Goal: Communication & Community: Answer question/provide support

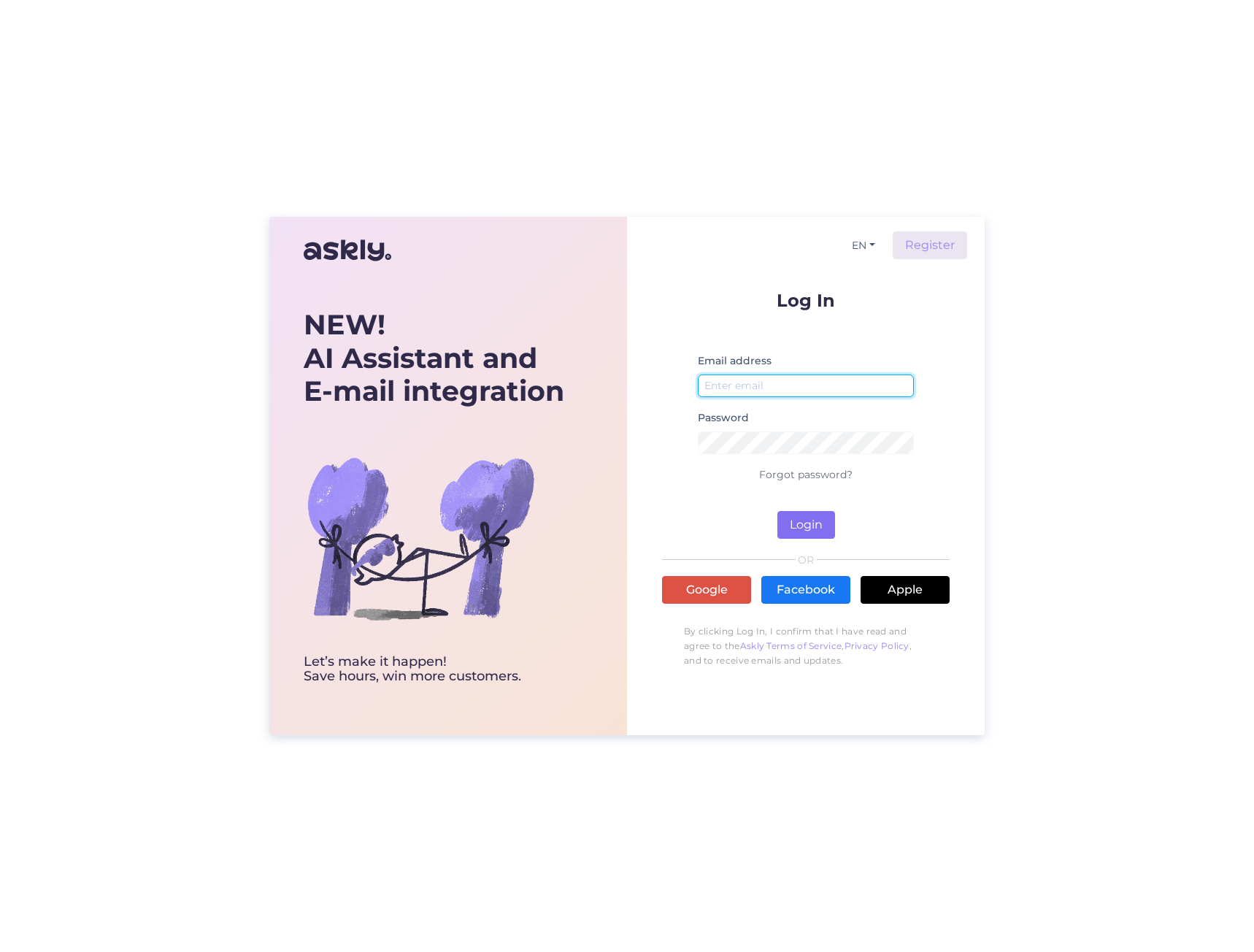
type input "[PERSON_NAME][EMAIL_ADDRESS][DOMAIN_NAME]"
click at [827, 523] on button "Login" at bounding box center [806, 525] width 58 height 28
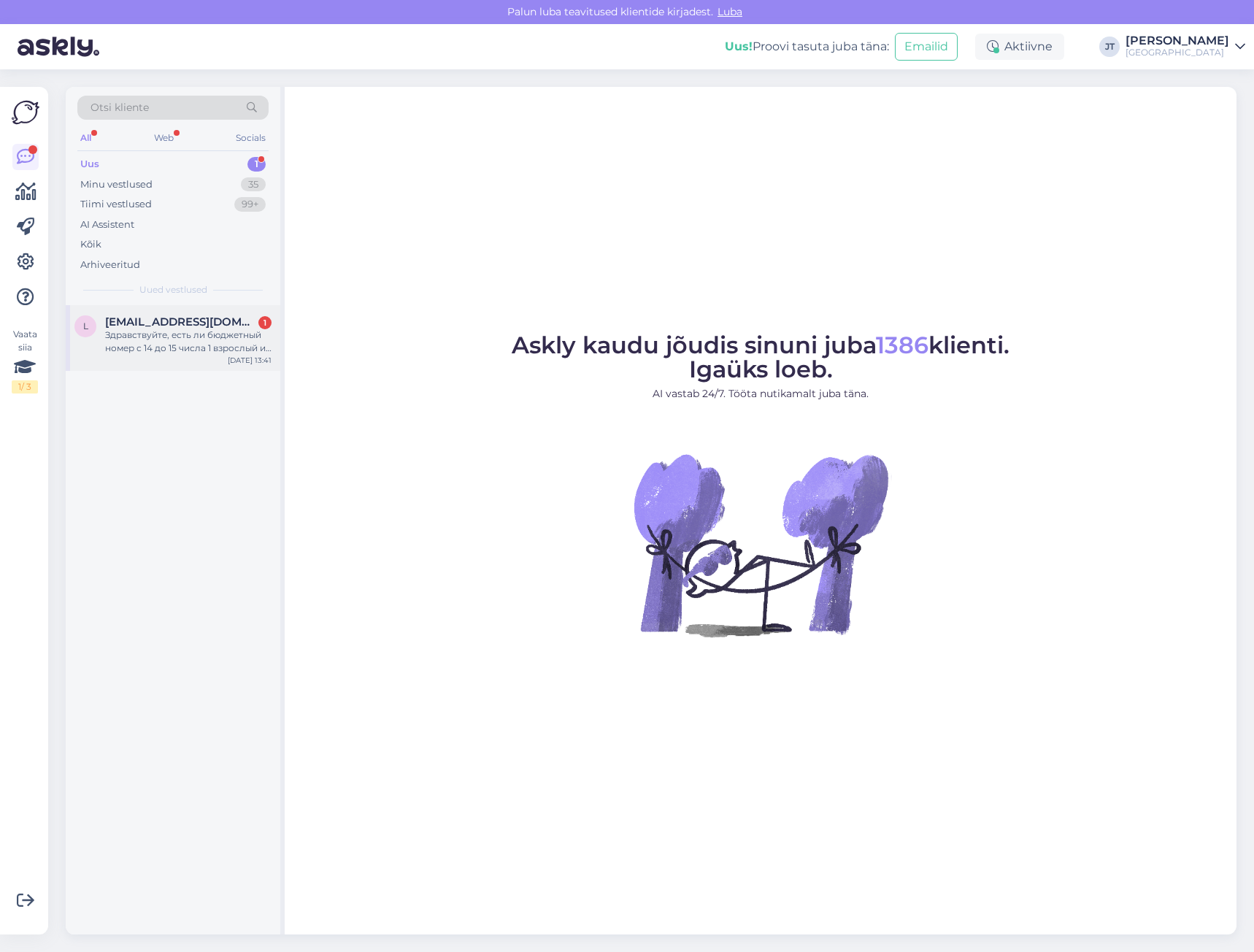
click at [183, 345] on div "Здравствуйте, есть ли бюджетный номер с 14 до 15 числа 1 взрослый и 1 ребенок 7…" at bounding box center [188, 341] width 167 height 26
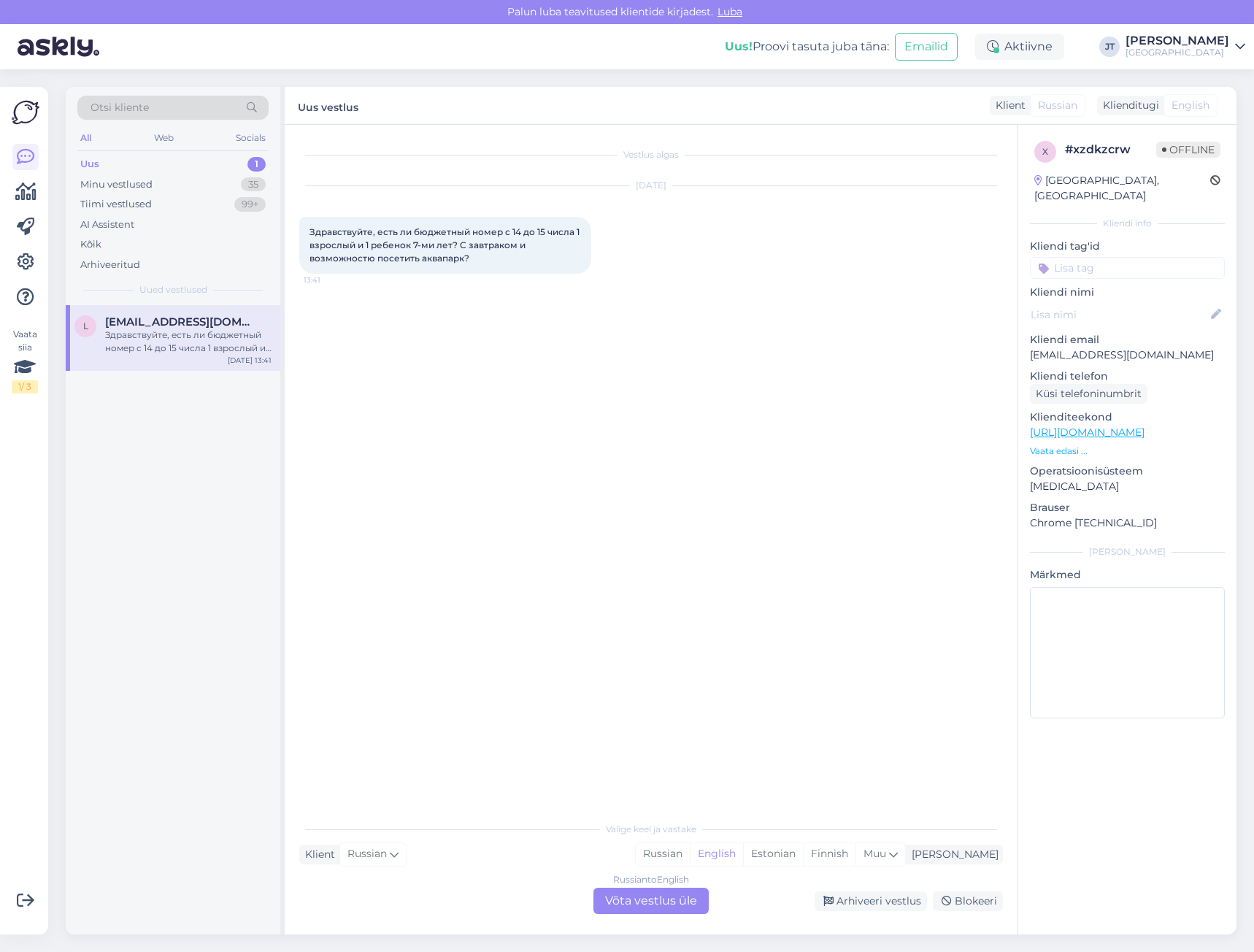
click at [640, 907] on div "Russian to English Võta vestlus üle" at bounding box center [651, 900] width 115 height 26
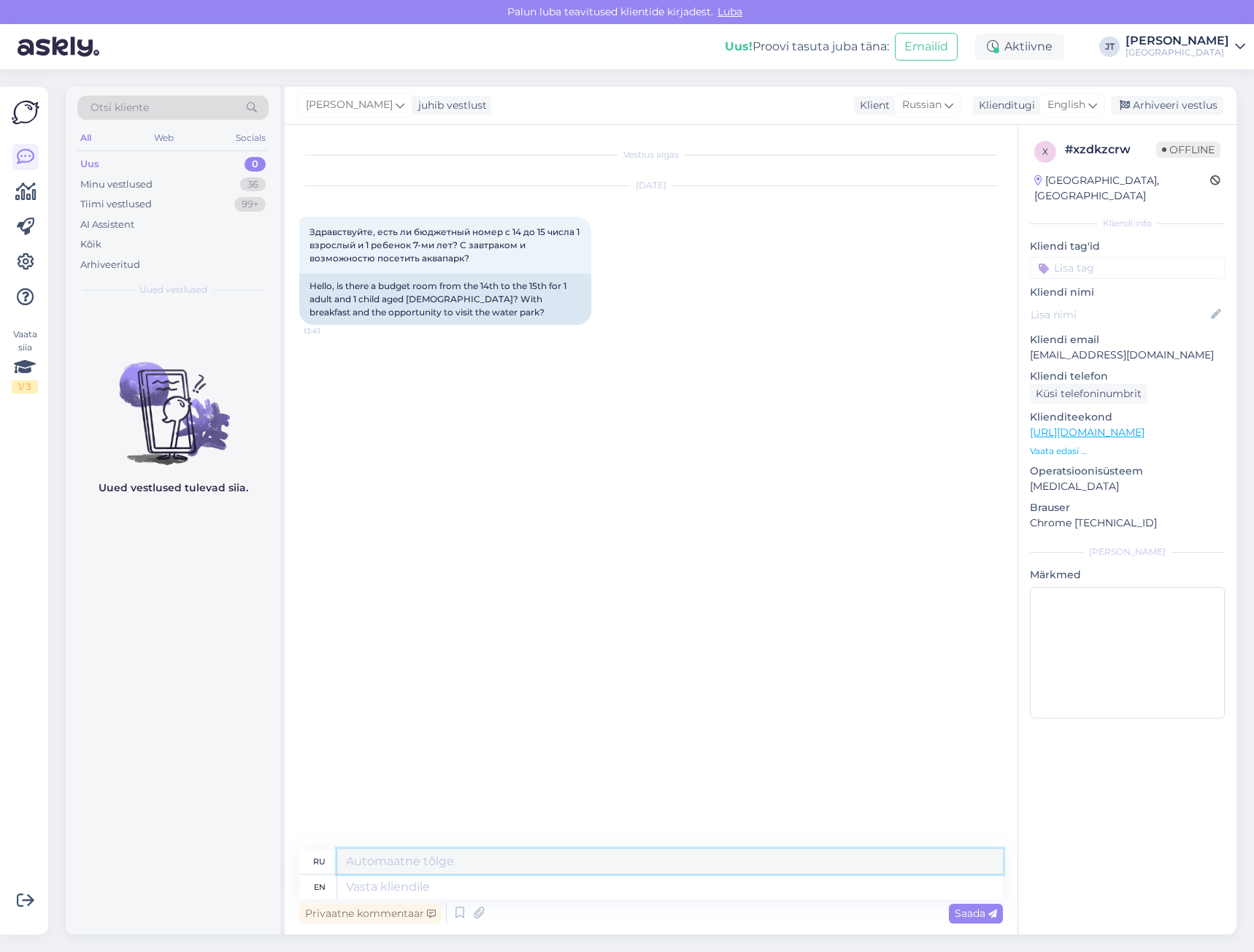
click at [384, 859] on textarea at bounding box center [670, 861] width 666 height 25
drag, startPoint x: 384, startPoint y: 859, endPoint x: 313, endPoint y: 851, distance: 71.4
click at [313, 851] on div "ru +p" at bounding box center [651, 861] width 704 height 25
type textarea "P"
click at [925, 858] on textarea "Здравствуйте, у нас остались только номера Superior. Смогу предложить вам этот …" at bounding box center [670, 861] width 666 height 25
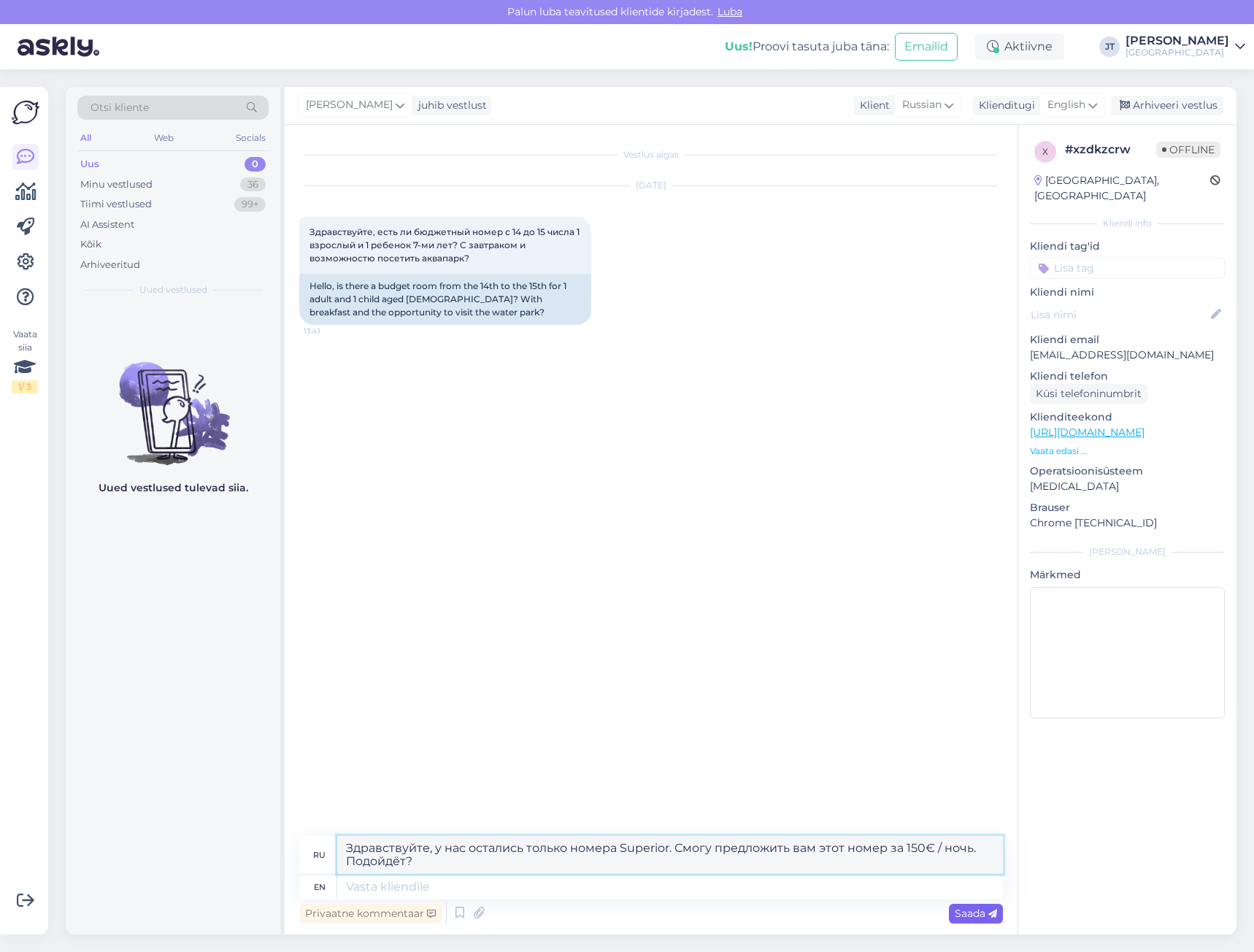
type textarea "Здравствуйте, у нас остались только номера Superior. Смогу предложить вам этот …"
click at [965, 914] on span "Saada" at bounding box center [976, 913] width 42 height 13
drag, startPoint x: 439, startPoint y: 863, endPoint x: 341, endPoint y: 849, distance: 99.0
click at [341, 849] on textarea "Здравствуйте, у нас остались только номера Superior. Смогу предложить вам этот …" at bounding box center [670, 854] width 666 height 38
click at [383, 888] on textarea at bounding box center [670, 887] width 666 height 25
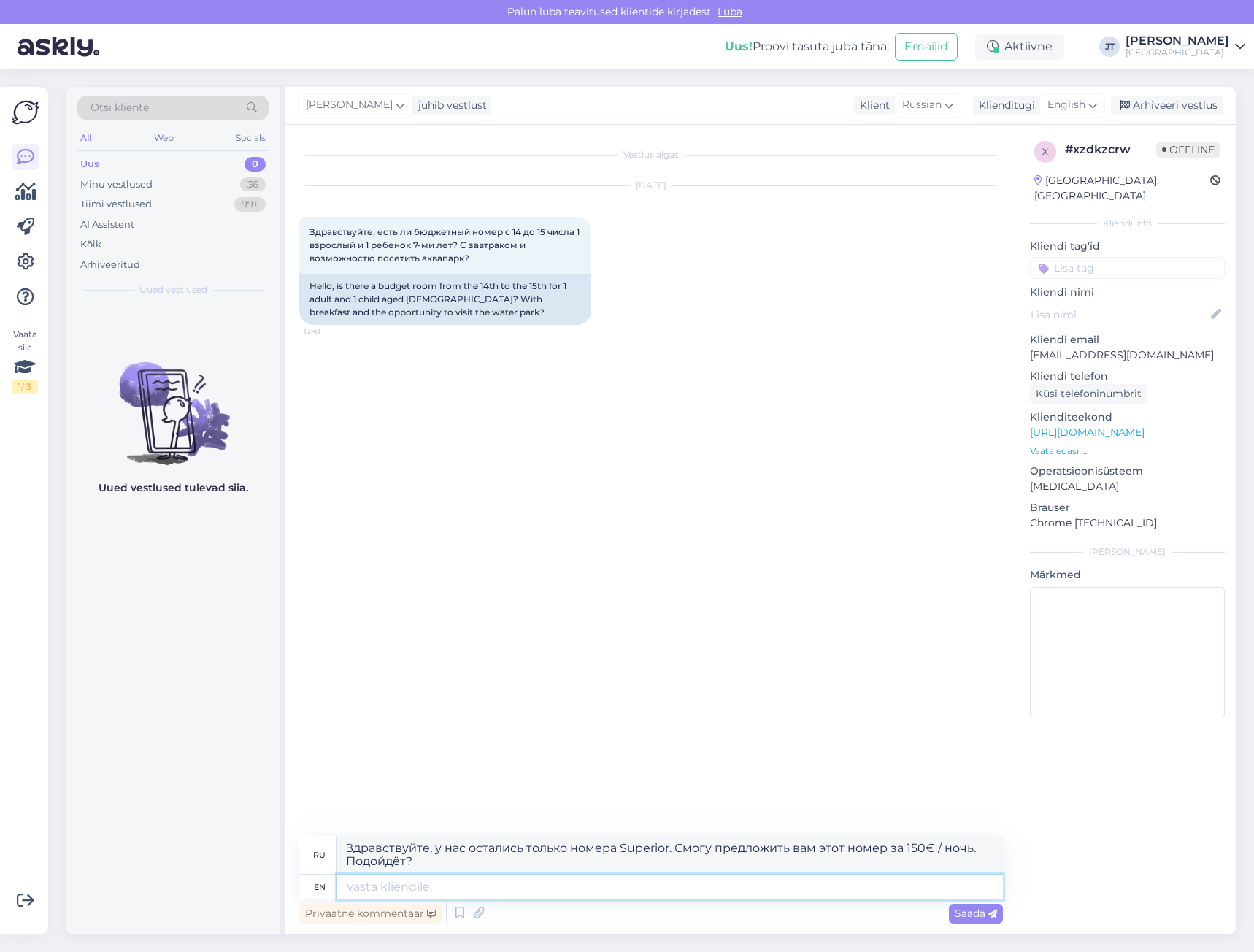
paste textarea "Hello, we only have Superior rooms left. I can offer you this room for €150 per…"
type textarea "Hello, we only have Superior rooms left. I can offer you this room for €150 per…"
type textarea "Здравствуйте, у нас остались только номера категории Superior. Могу предложить …"
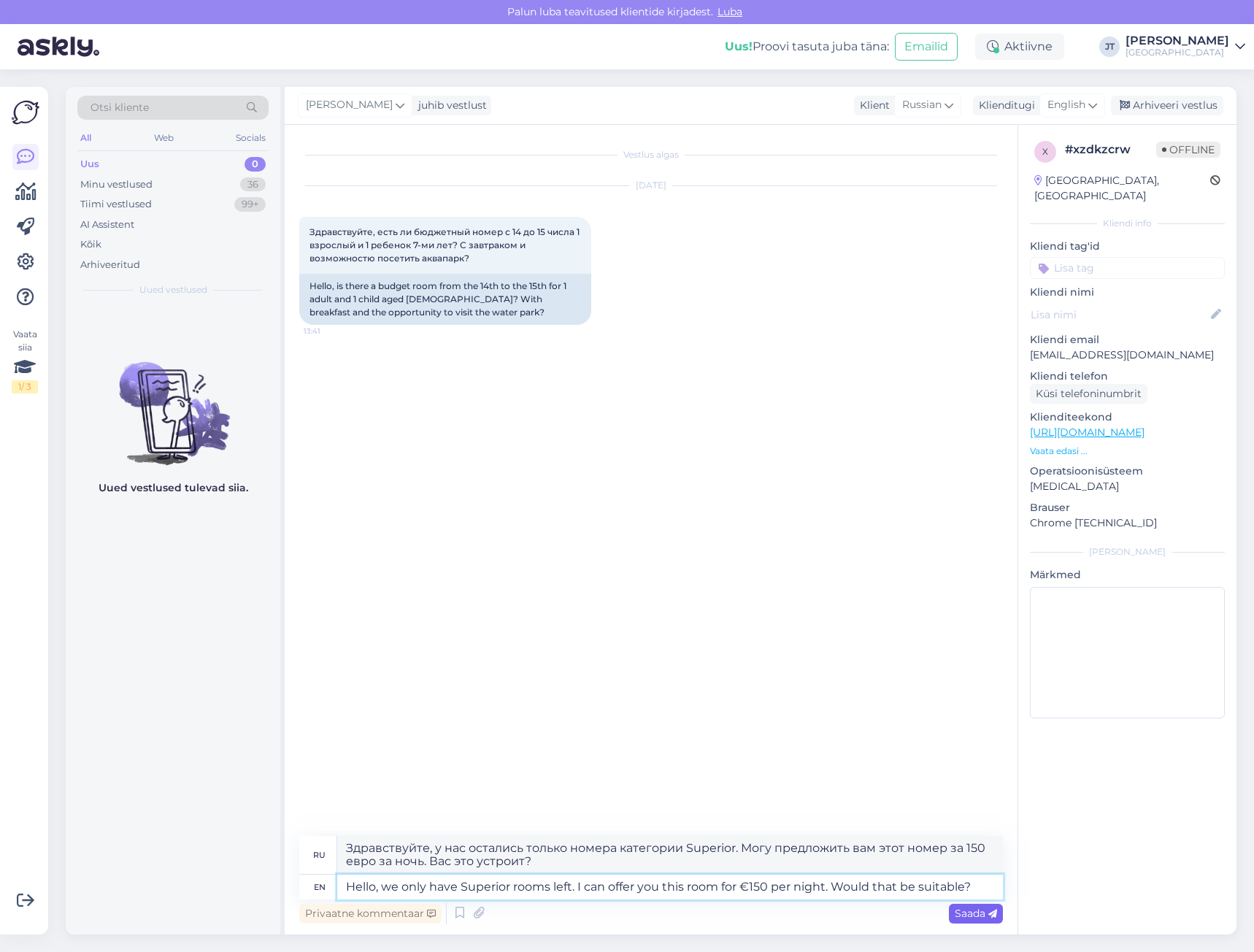
type textarea "Hello, we only have Superior rooms left. I can offer you this room for €150 per…"
click at [976, 912] on span "Saada" at bounding box center [976, 913] width 42 height 13
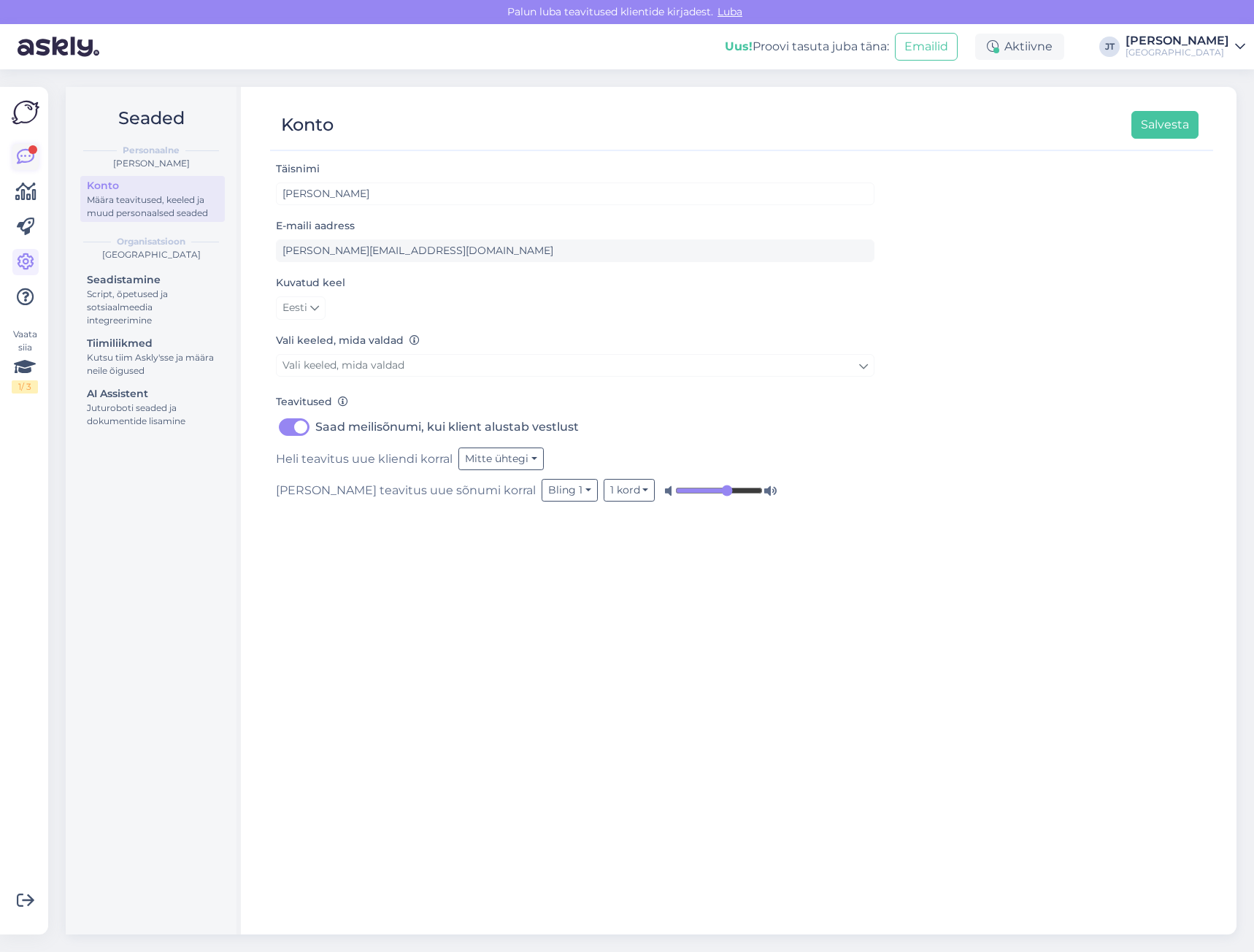
click at [23, 157] on icon at bounding box center [25, 156] width 18 height 18
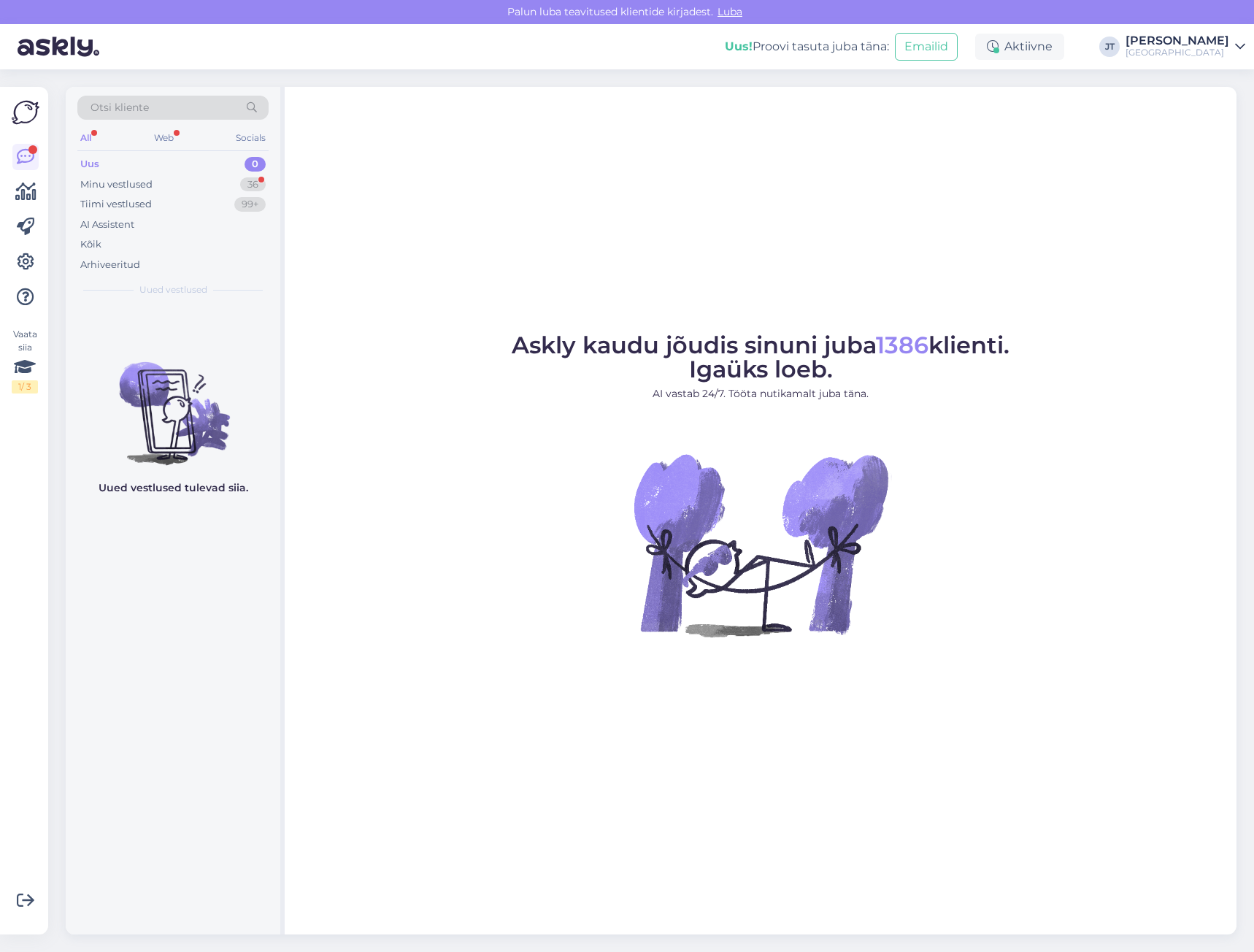
click at [82, 135] on div "All" at bounding box center [86, 138] width 17 height 19
click at [168, 137] on div "Web" at bounding box center [164, 138] width 25 height 19
click at [82, 130] on div "All" at bounding box center [86, 138] width 17 height 19
click at [103, 182] on div "Minu vestlused" at bounding box center [116, 184] width 72 height 14
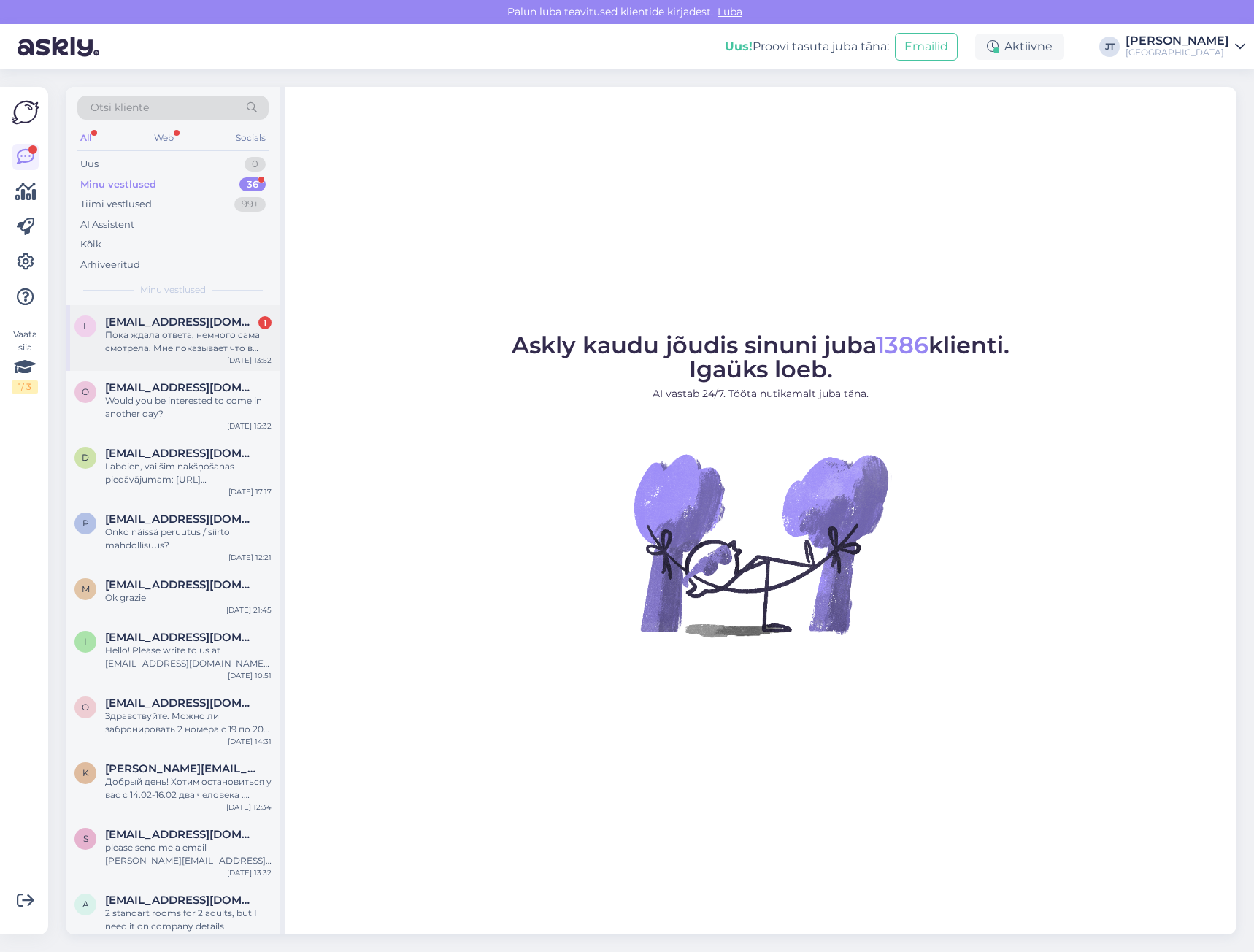
click at [148, 322] on span "[EMAIL_ADDRESS][DOMAIN_NAME]" at bounding box center [181, 322] width 152 height 13
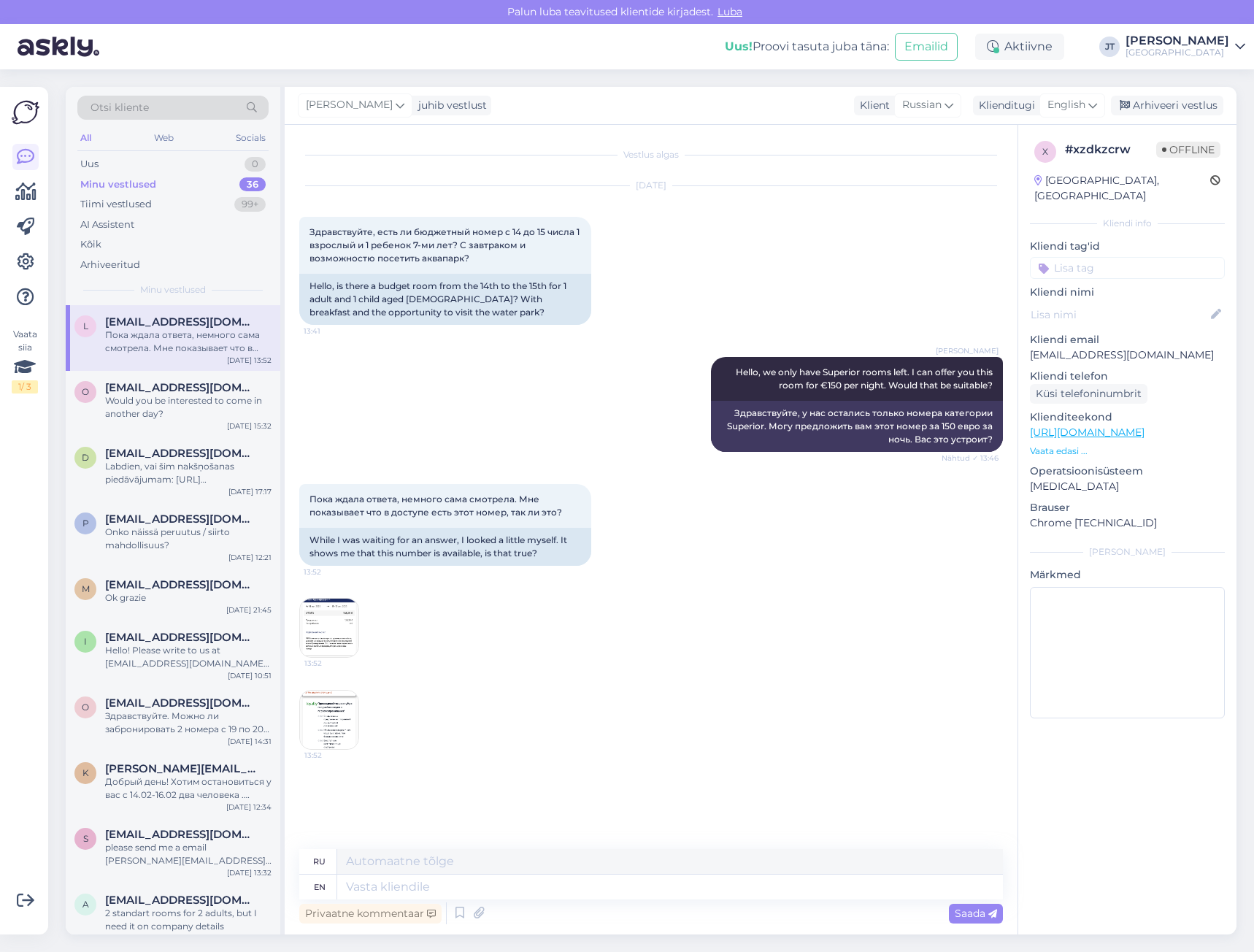
click at [335, 625] on img at bounding box center [329, 627] width 58 height 58
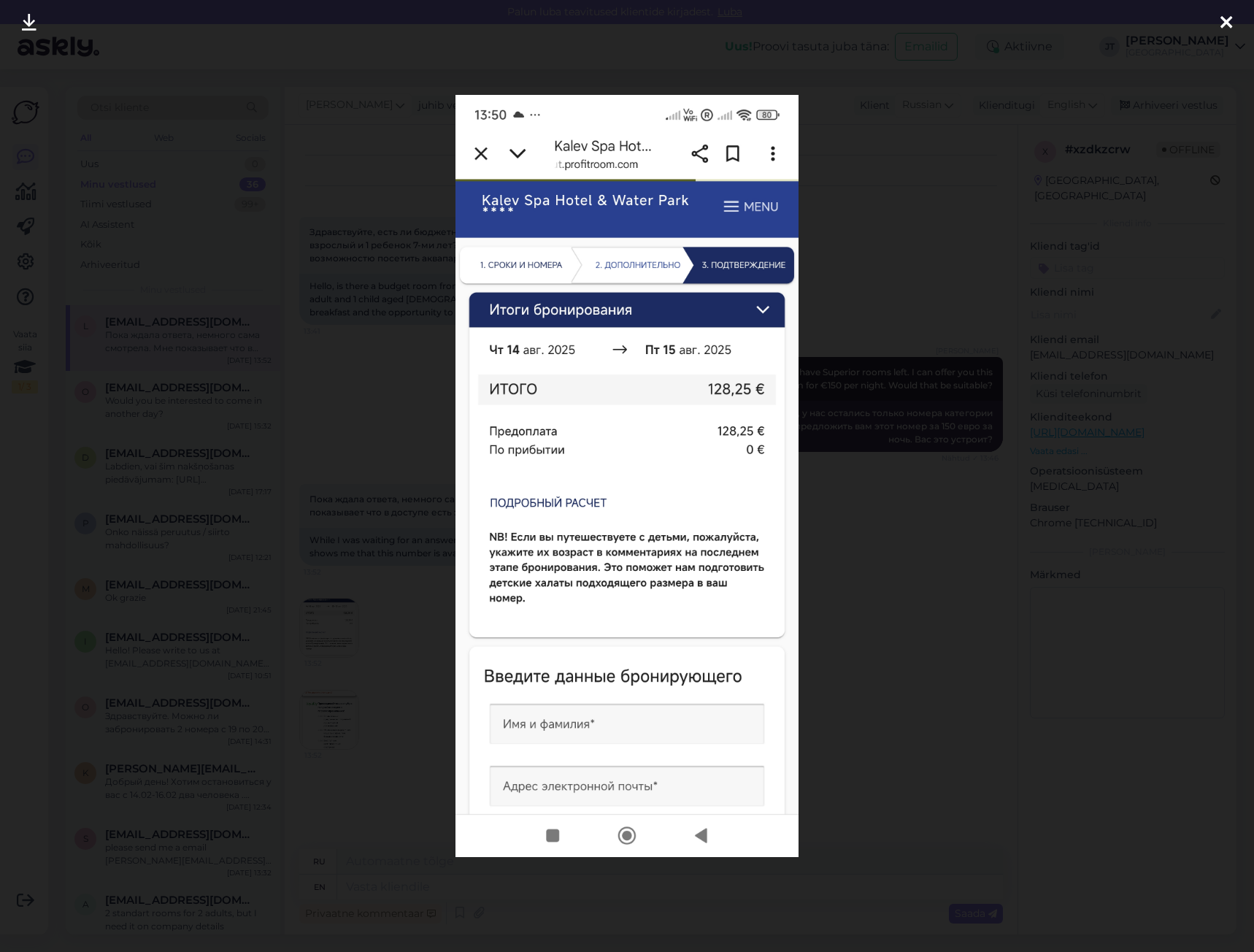
click at [937, 216] on div at bounding box center [627, 476] width 1254 height 952
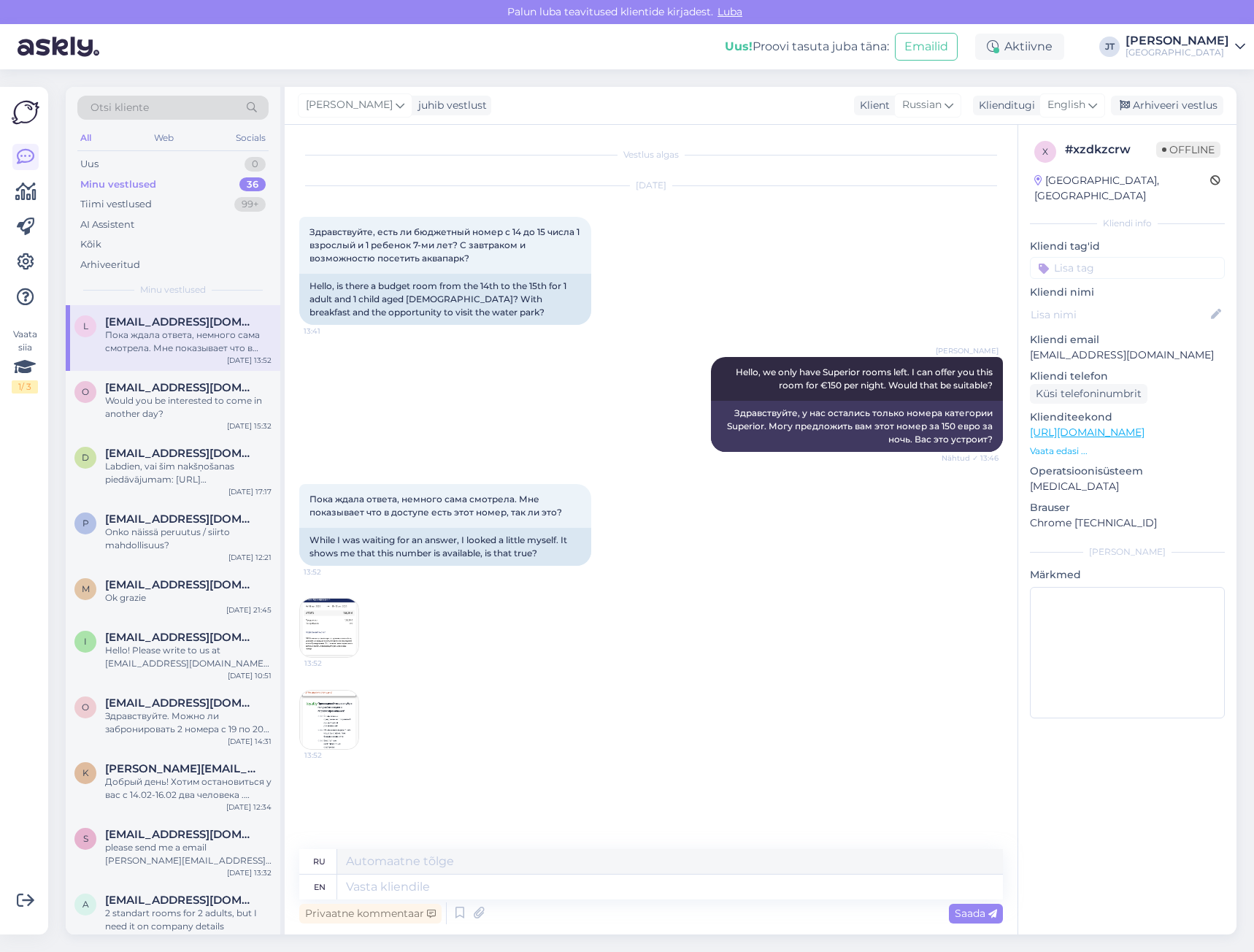
click at [322, 718] on img at bounding box center [329, 719] width 58 height 58
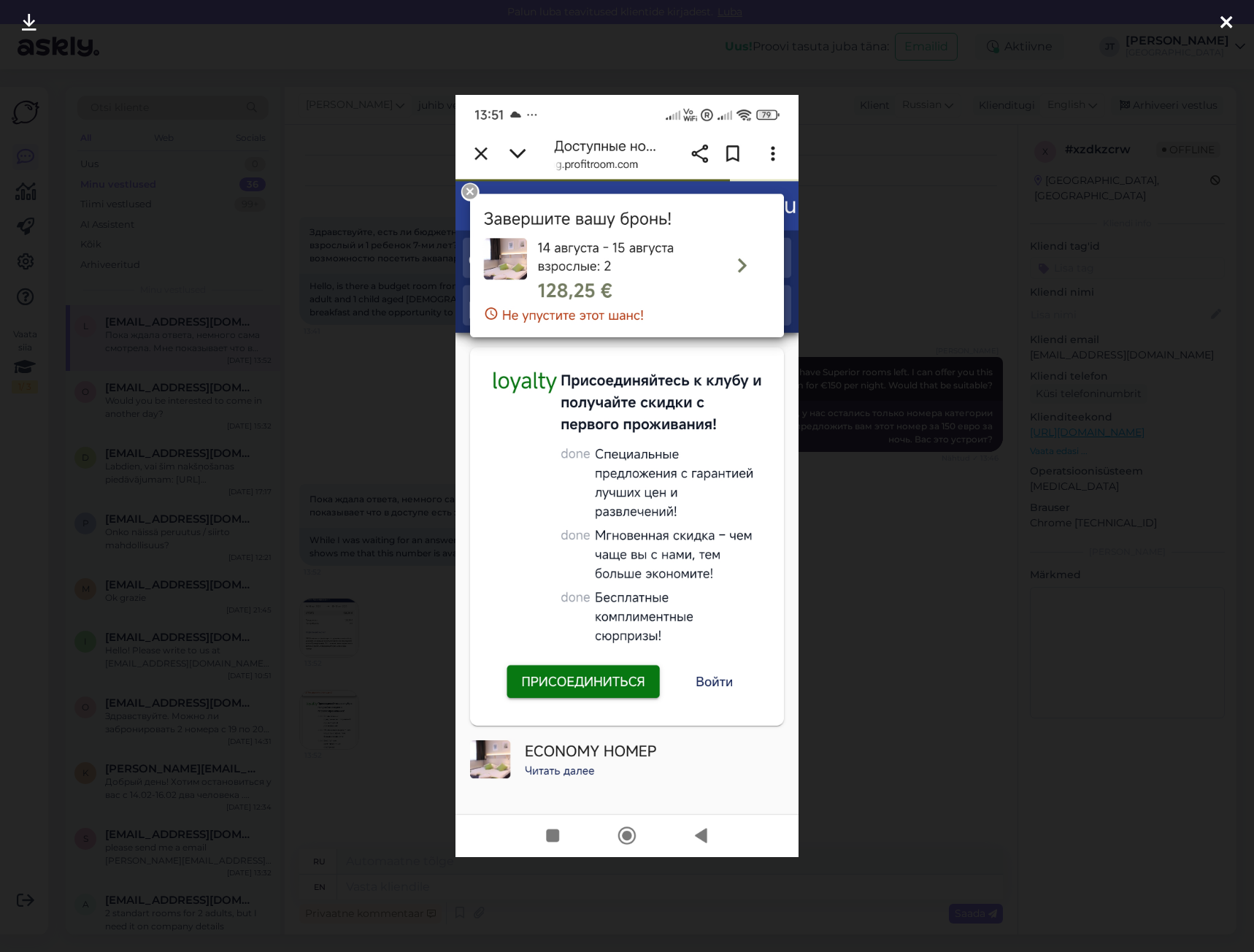
click at [888, 376] on div at bounding box center [627, 476] width 1254 height 952
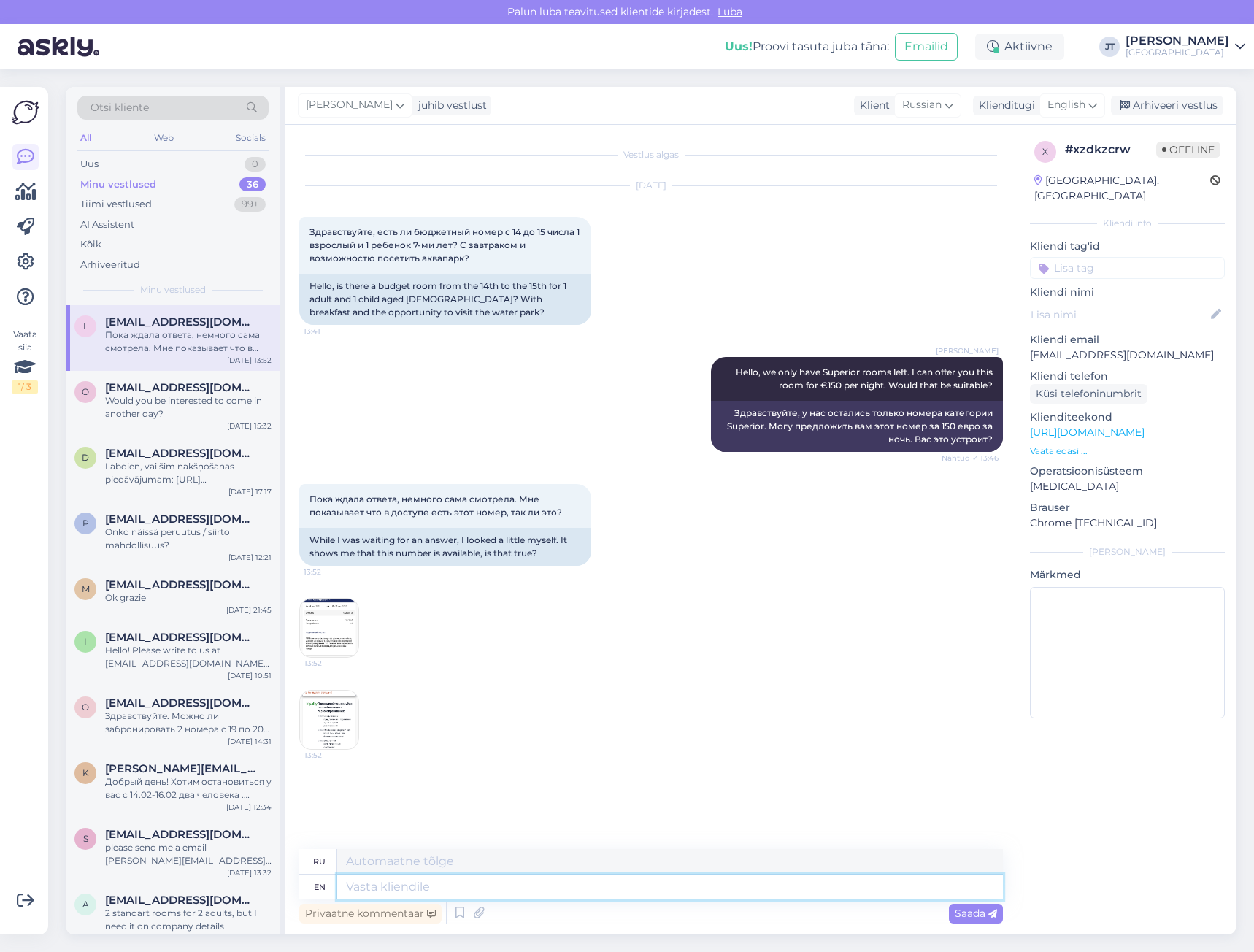
click at [412, 883] on textarea at bounding box center [670, 887] width 666 height 25
type textarea "This"
type textarea "Этот"
type textarea "This number"
type textarea "Это число"
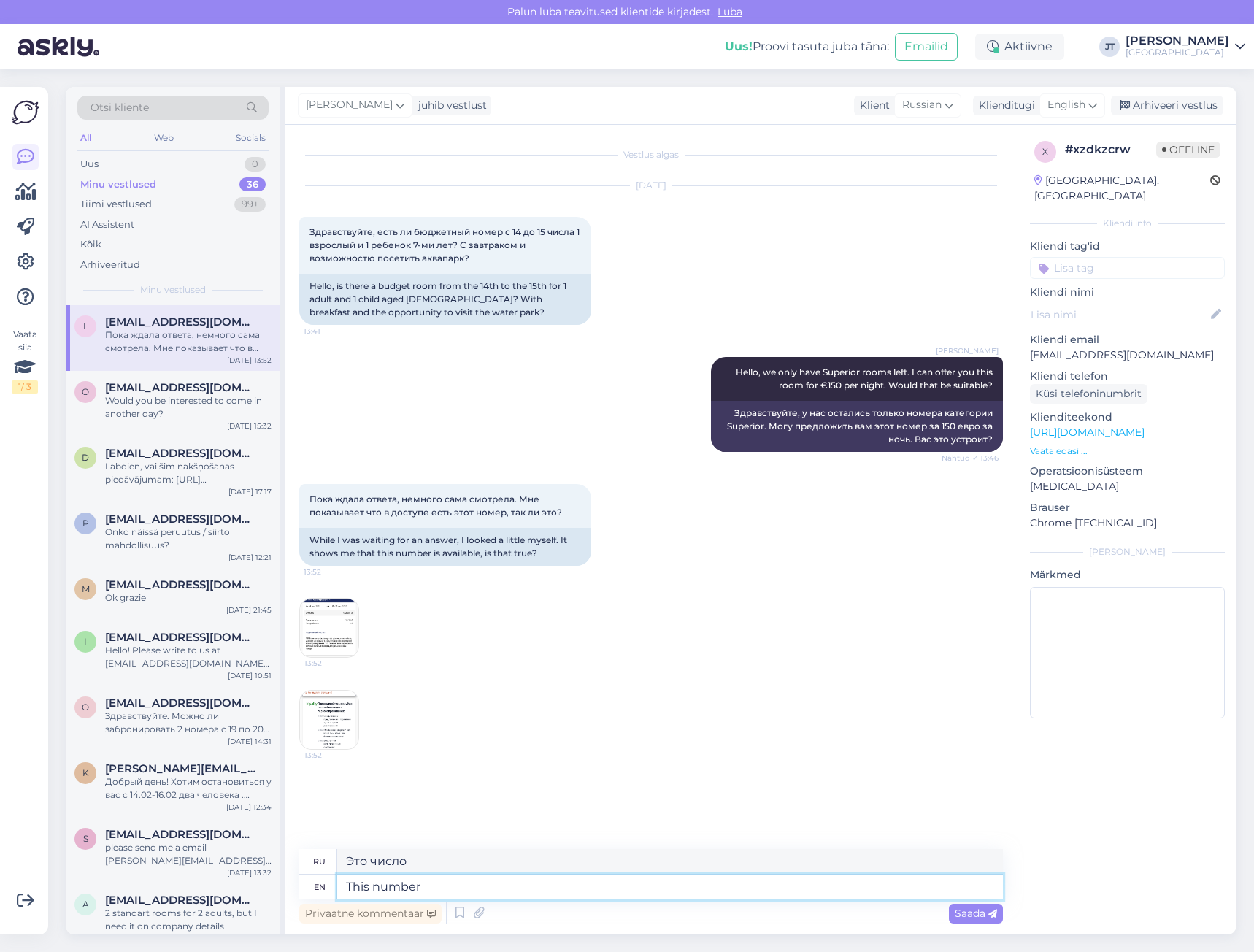
drag, startPoint x: 427, startPoint y: 887, endPoint x: 374, endPoint y: 885, distance: 53.0
click at [374, 885] on textarea "This number" at bounding box center [670, 887] width 666 height 25
type textarea "This reservation"
type textarea "Это бронирование"
type textarea "This reservation is made"
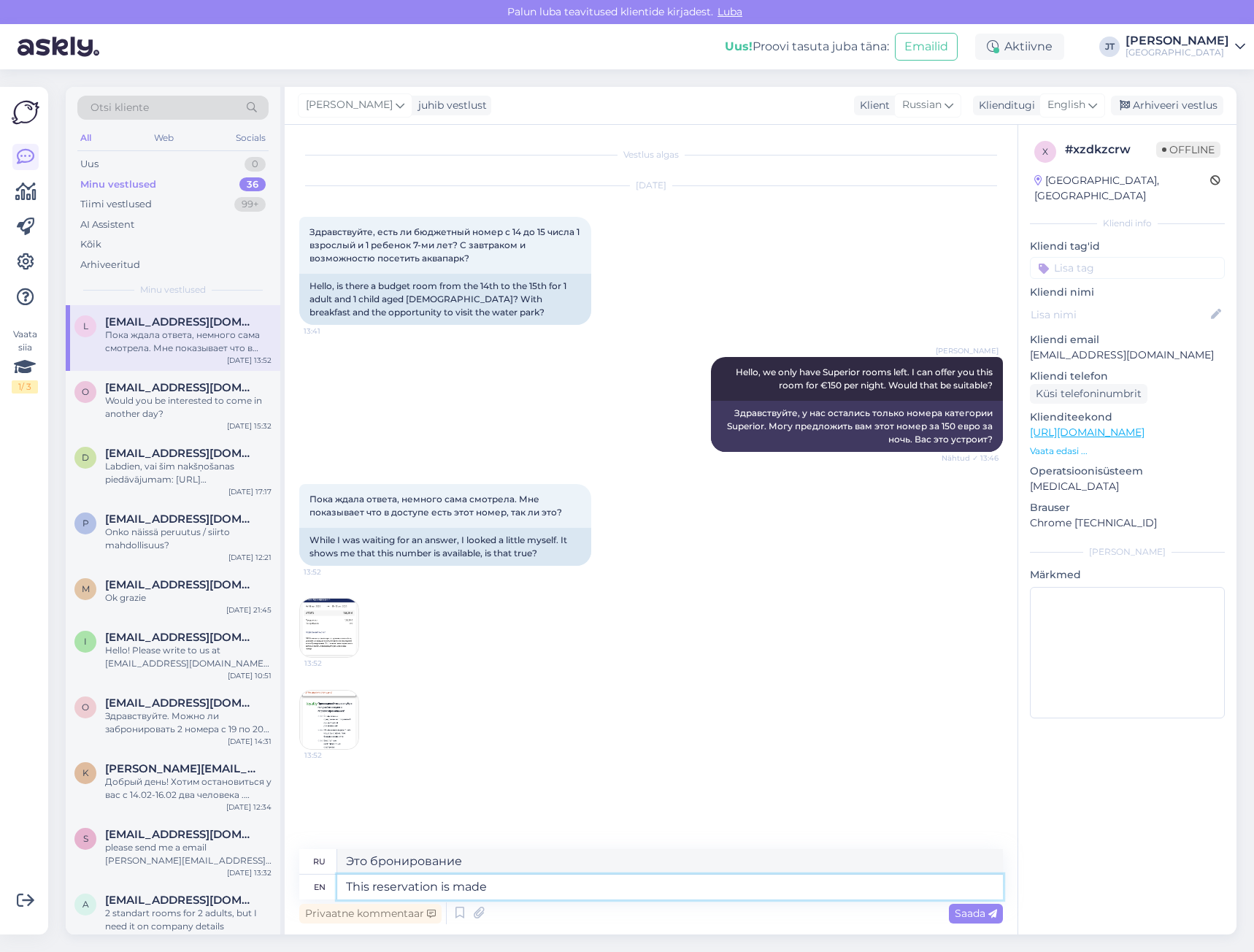
type textarea "Это бронирование сделано"
type textarea "This reservation is made for"
type textarea "Это бронирование сделано для"
type textarea "This reservation is made for two"
type textarea "Это бронирование сделано на двоих"
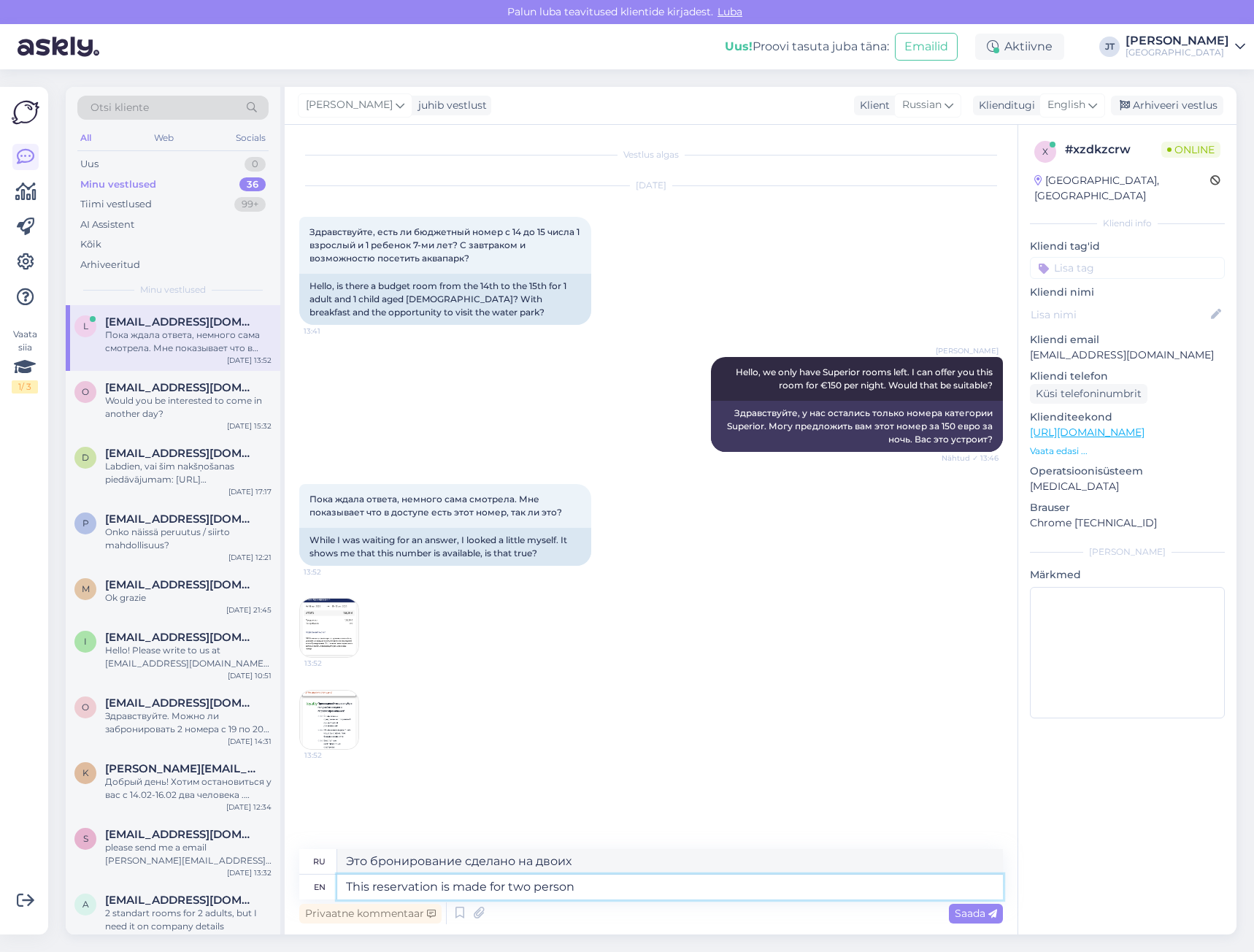
type textarea "This reservation is made for two persons"
type textarea "Это бронирование сделано на двух человек."
type textarea "This reservation is made for"
type textarea "Это бронирование сделано на двоих"
type textarea "This reservation is made"
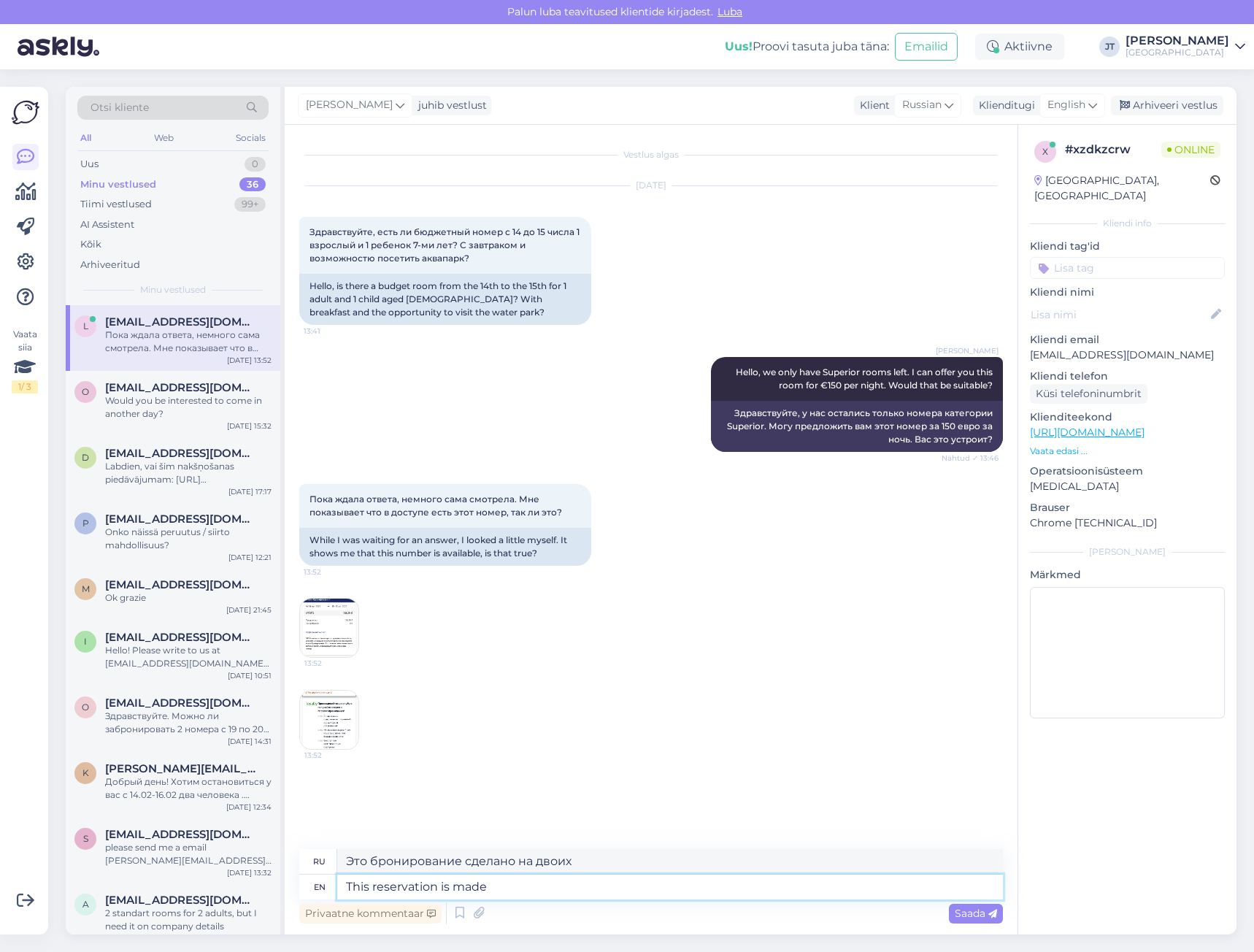
type textarea "Это бронирование сделано для"
type textarea "This reservation is m"
type textarea "Это бронирование сделано"
type textarea "This reservatio"
type textarea "Это бронирование"
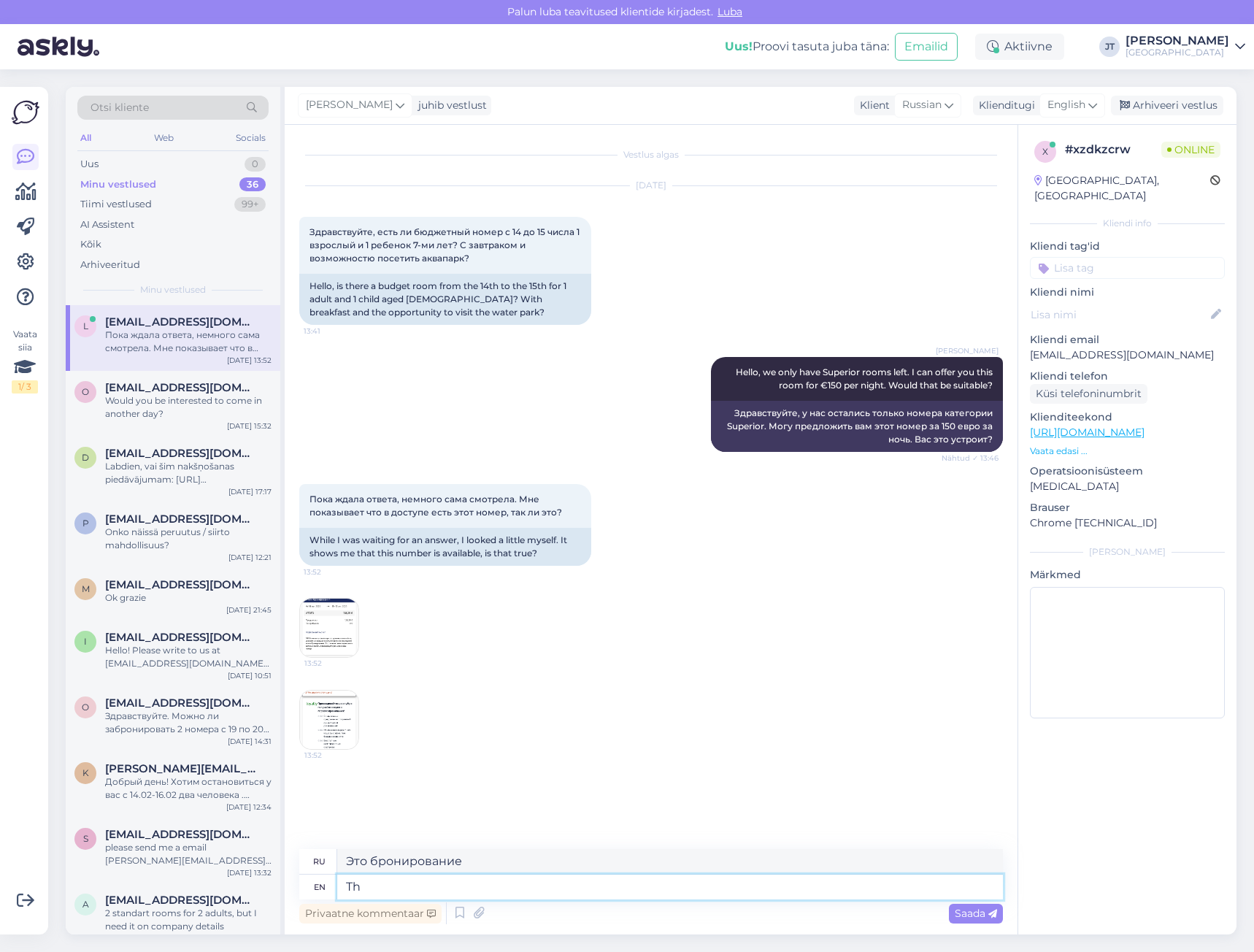
type textarea "T"
type textarea "Этот"
type textarea "Yes,"
type textarea "Да,"
type textarea "Yes, great!"
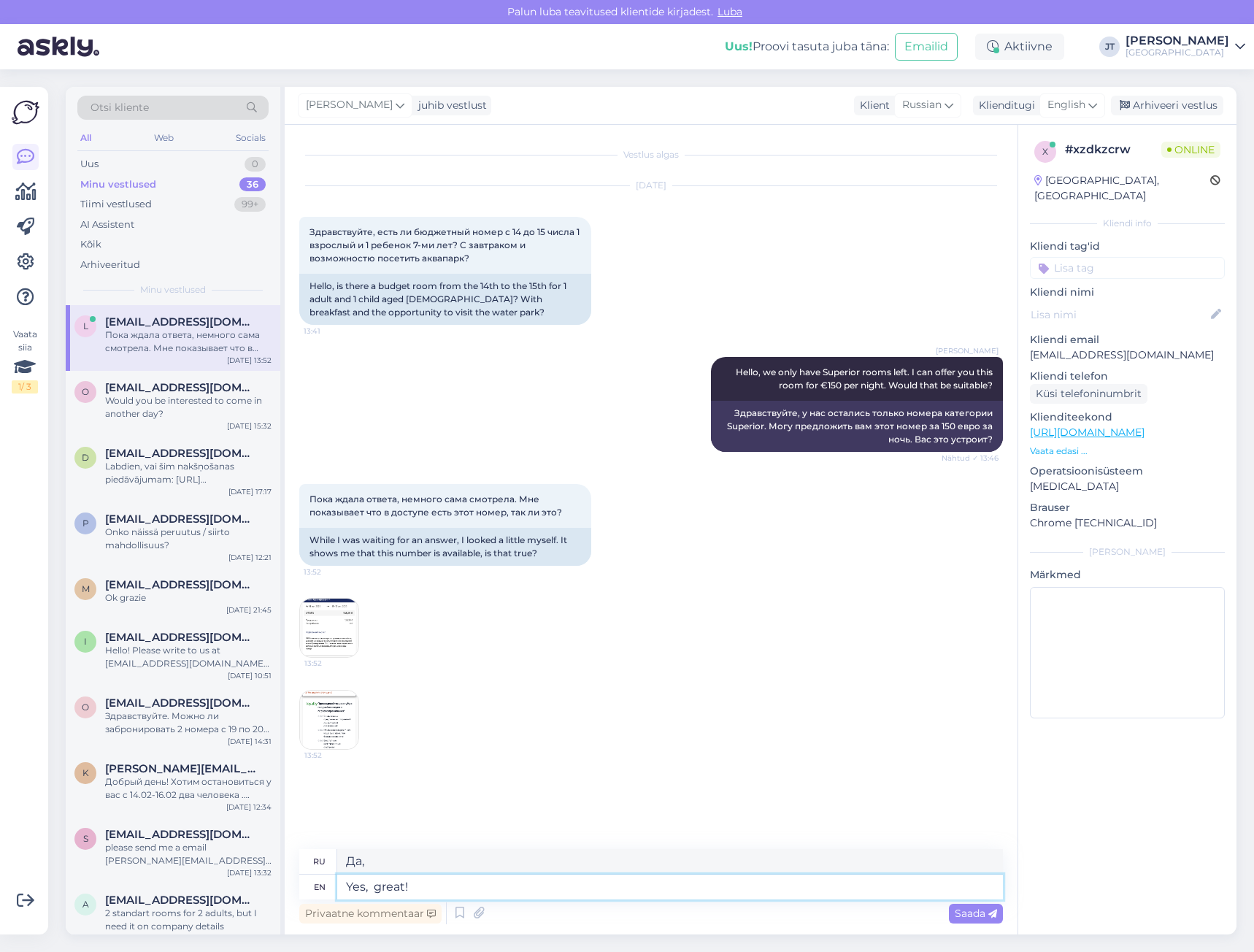
type textarea "Да, отлично!"
type textarea "Yes, great! Now i"
type textarea "Да, отлично! Сейчас"
type textarea "Yes, great! Now"
type textarea "Да, отлично! Сейчас"
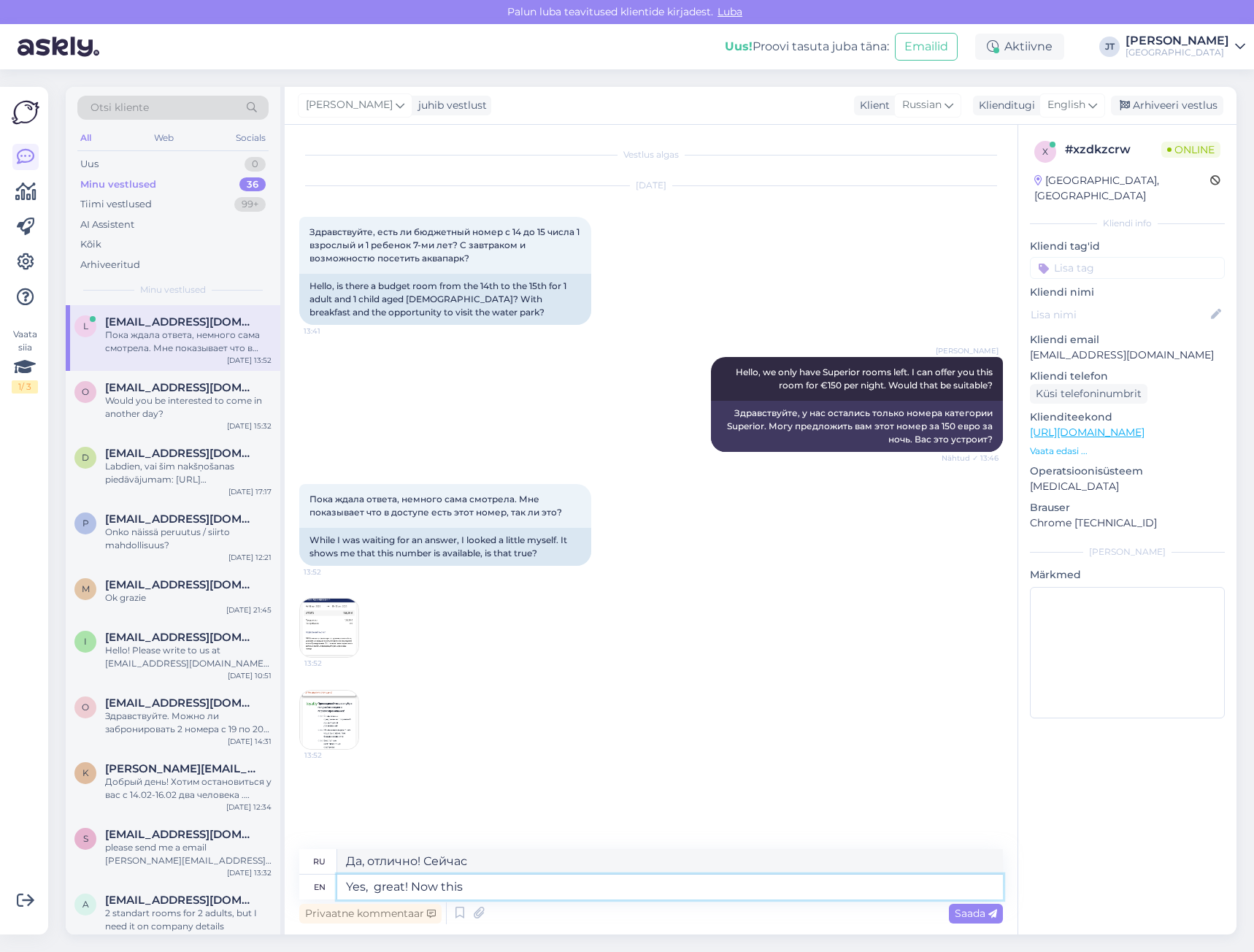
type textarea "Yes, great! Now this r"
type textarea "Да, отлично! Теперь это"
type textarea "Yes, great! Now this room"
type textarea "Да, отлично! Теперь эта комната"
type textarea "Yes, great! Now this room is available!"
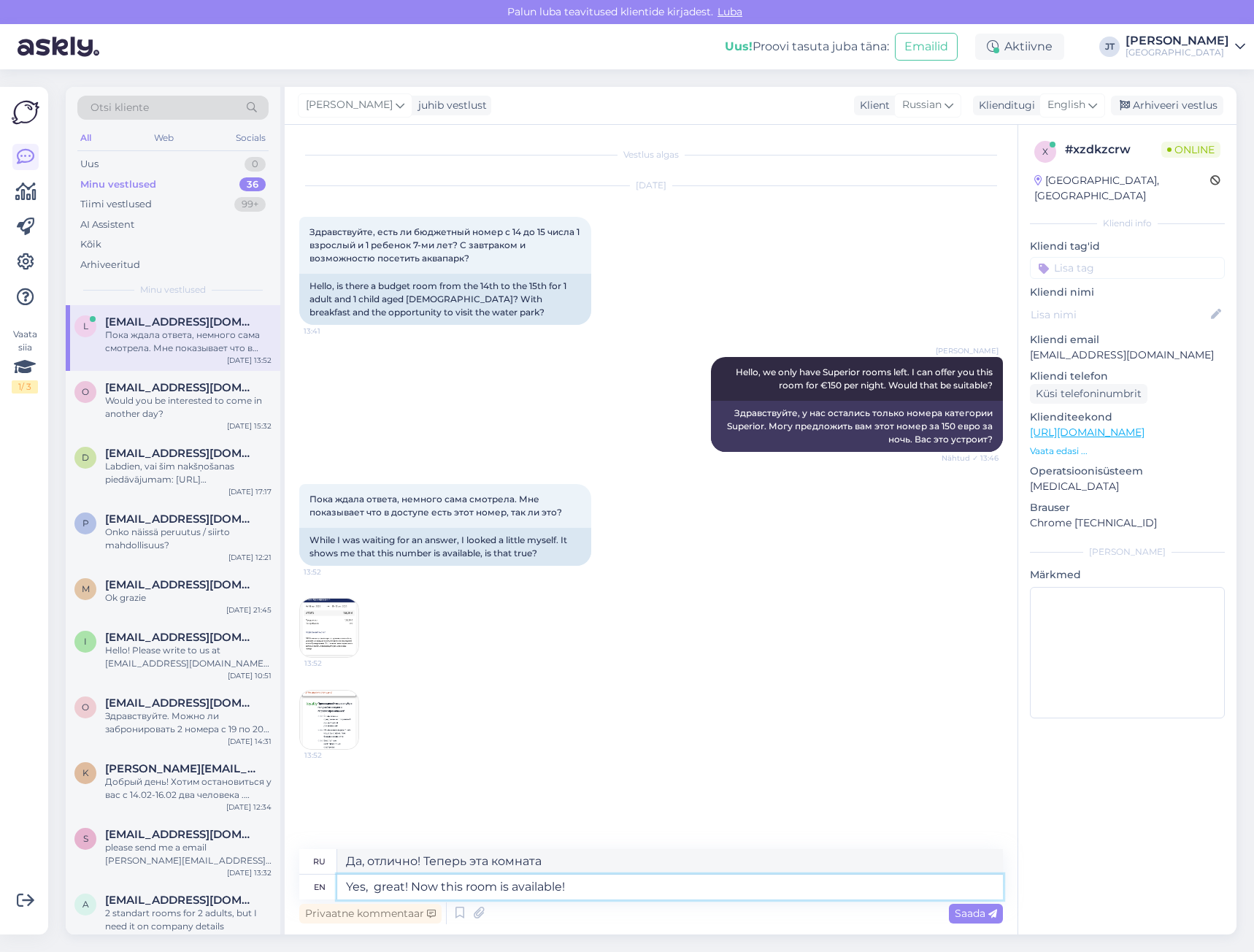
type textarea "Да, отлично! Теперь эта комната свободна!"
type textarea "Yes, great! Now this room is available! This"
type textarea "Да, отлично! Теперь эта комната свободна! Это"
type textarea "Yes, great! Now this room is available! This is Economy r"
type textarea "Да, отлично! Теперь этот номер свободен! Это эконом-класс."
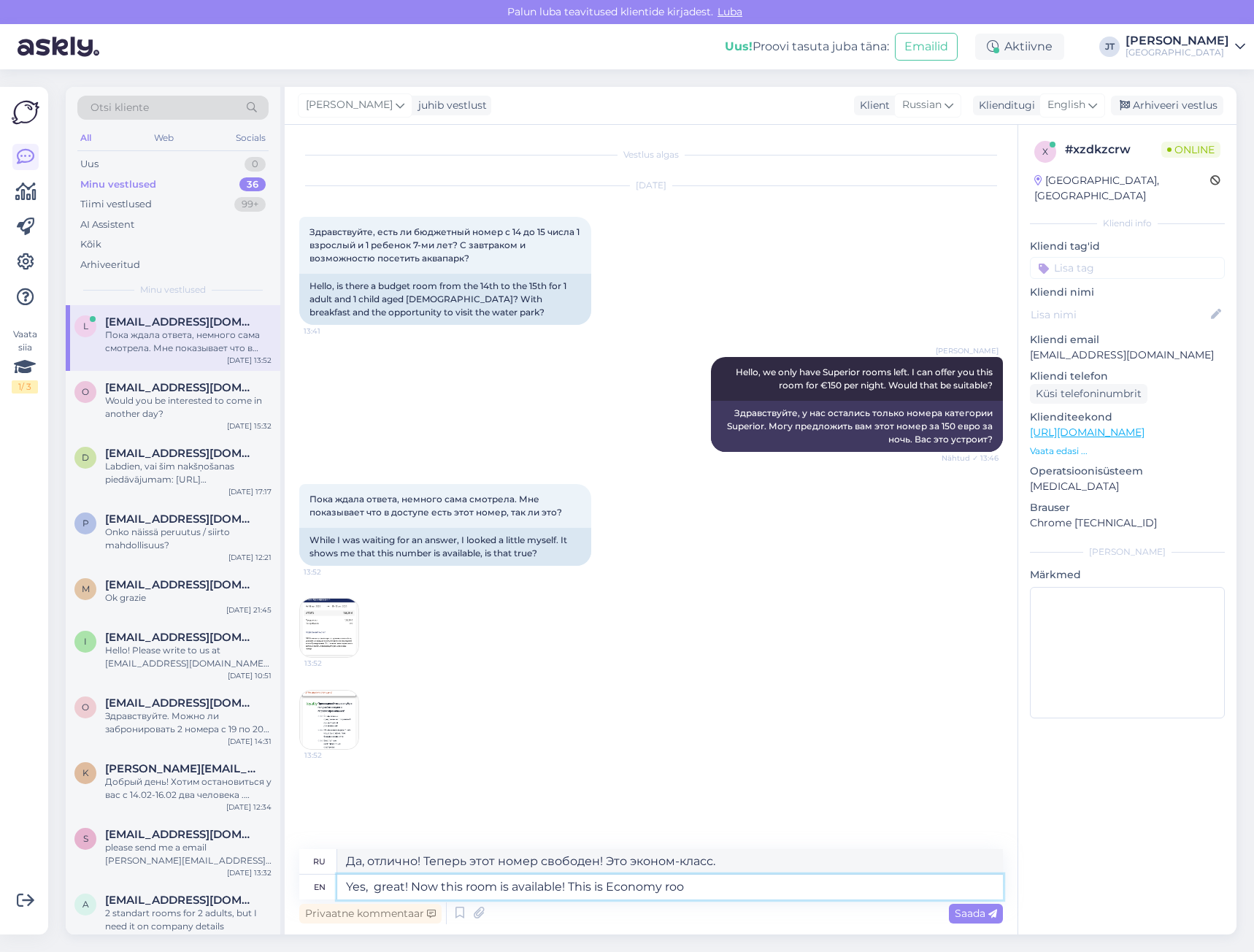
type textarea "Yes, great! Now this room is available! This is Economy room"
type textarea "Да, отлично! Теперь этот номер свободен! Это номер эконом-класса."
type textarea "Yes, great! Now this room is available! This is Economy room."
click at [961, 911] on span "Saada" at bounding box center [976, 913] width 42 height 13
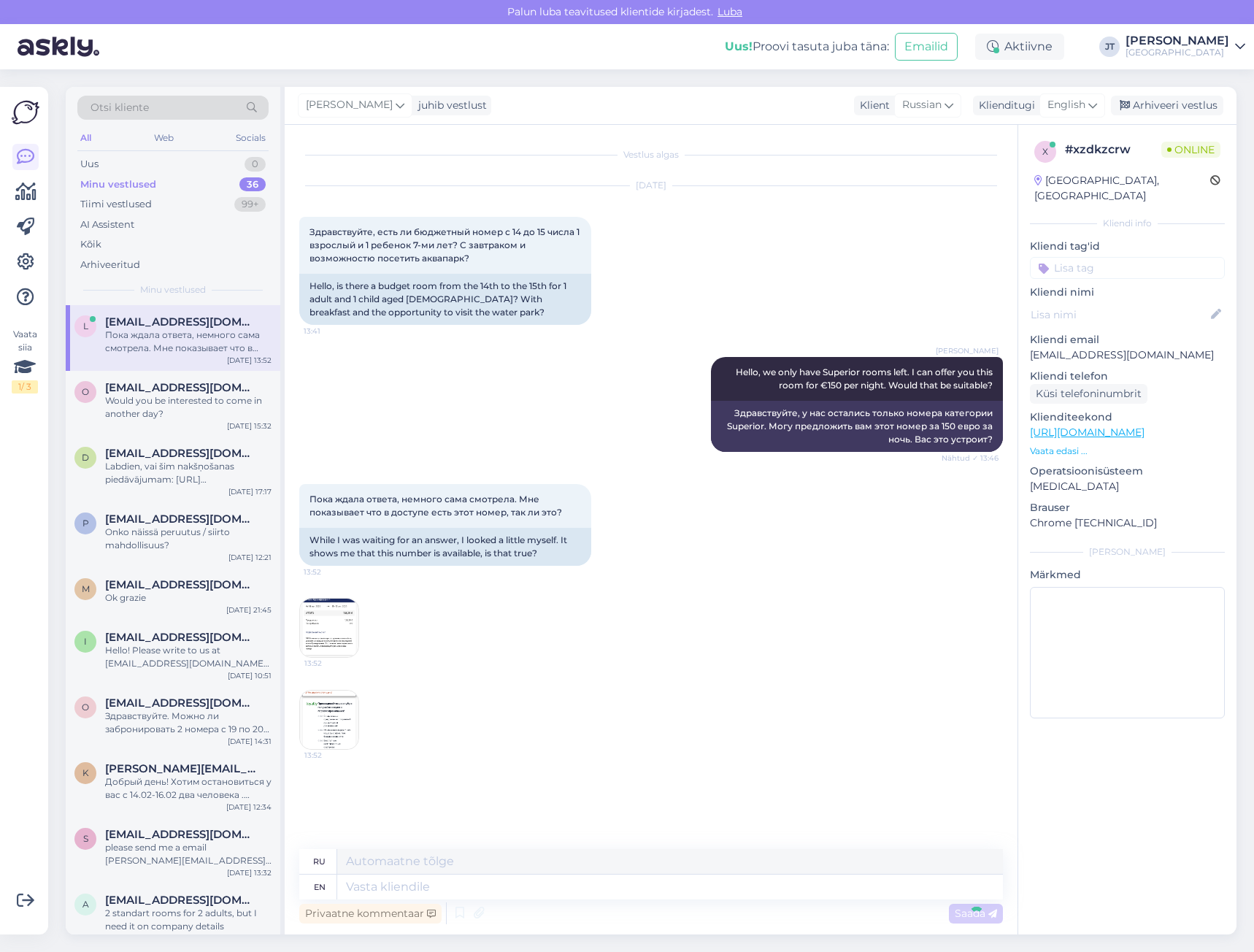
scroll to position [30, 0]
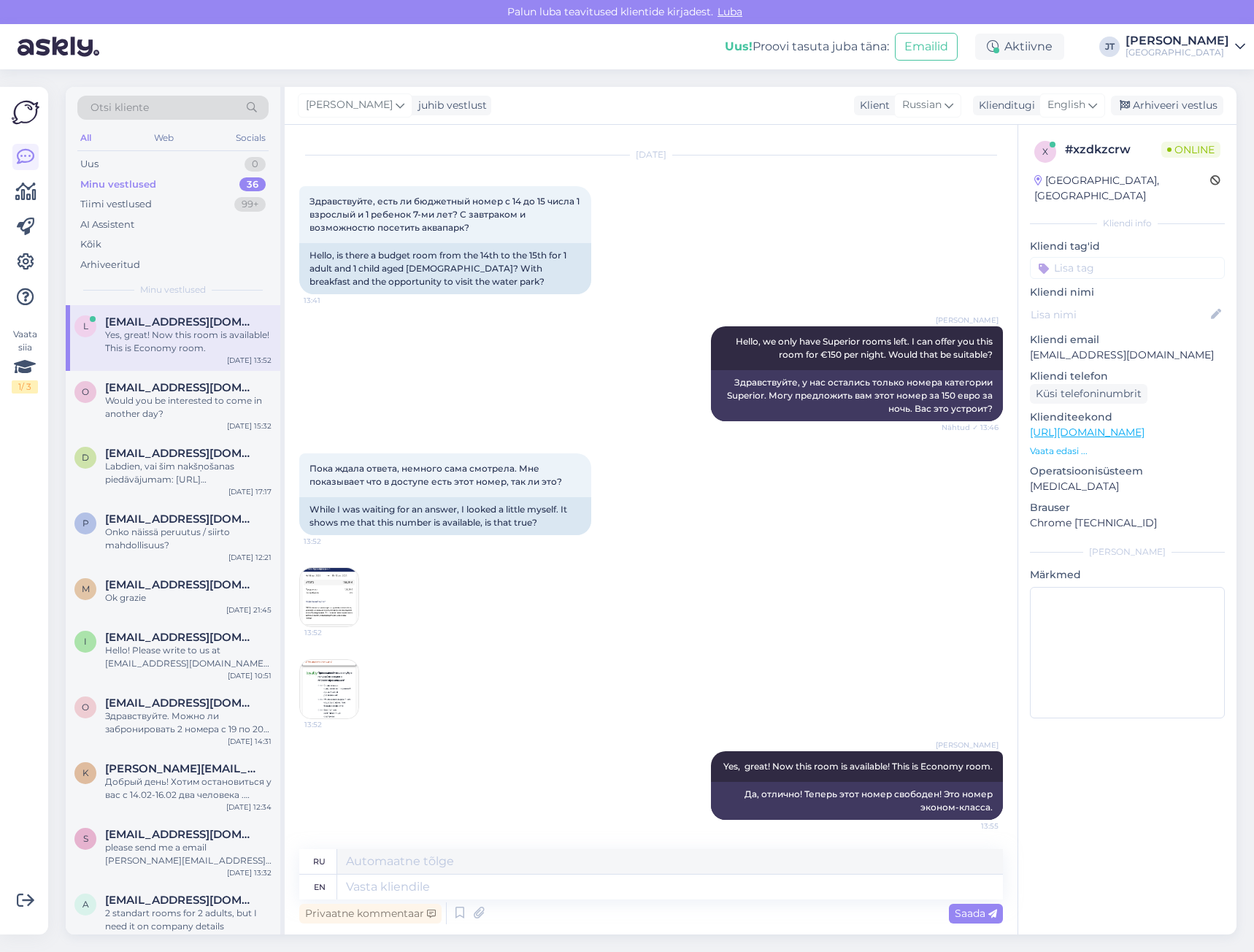
click at [334, 683] on img at bounding box center [329, 689] width 58 height 58
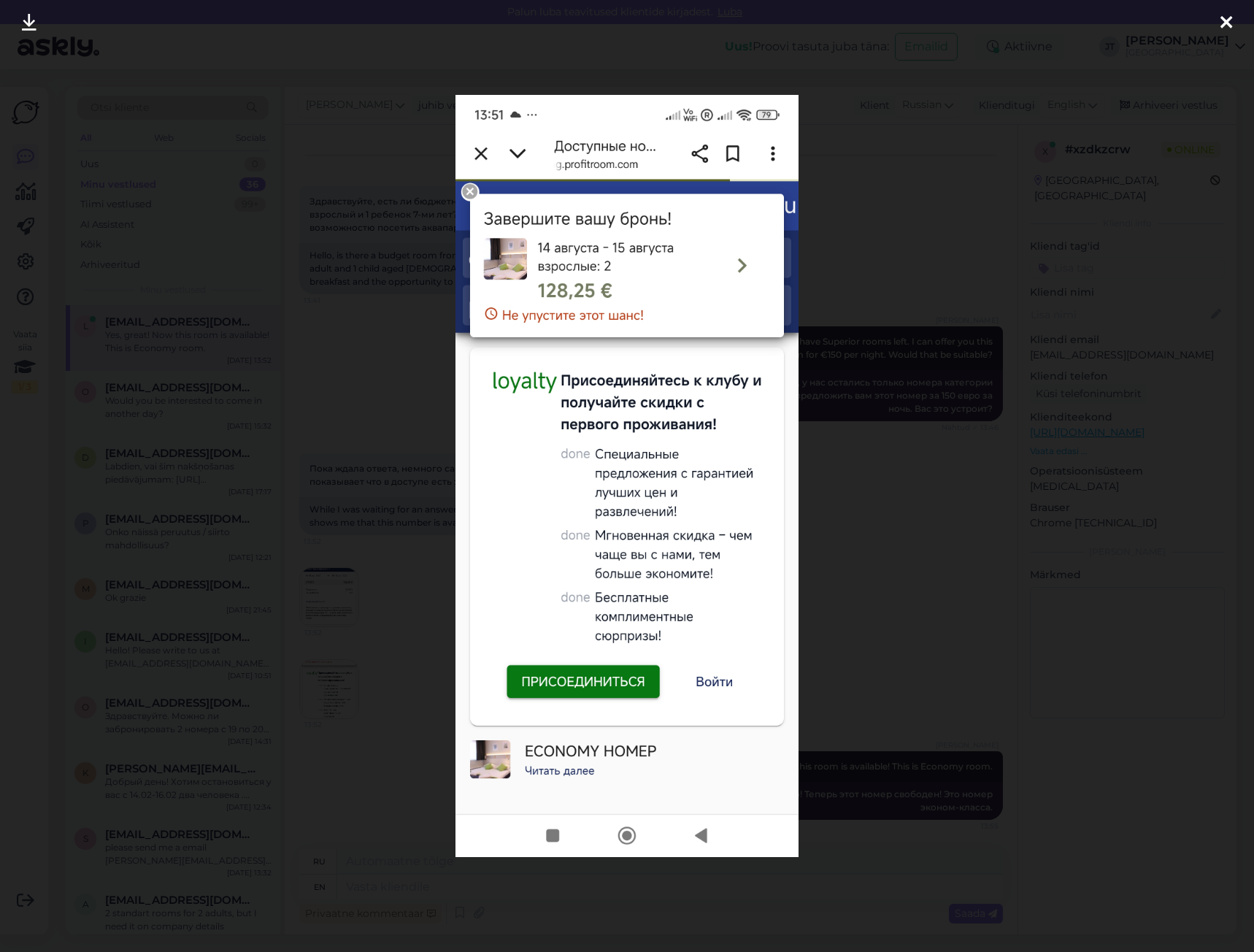
click at [893, 198] on div at bounding box center [627, 476] width 1254 height 952
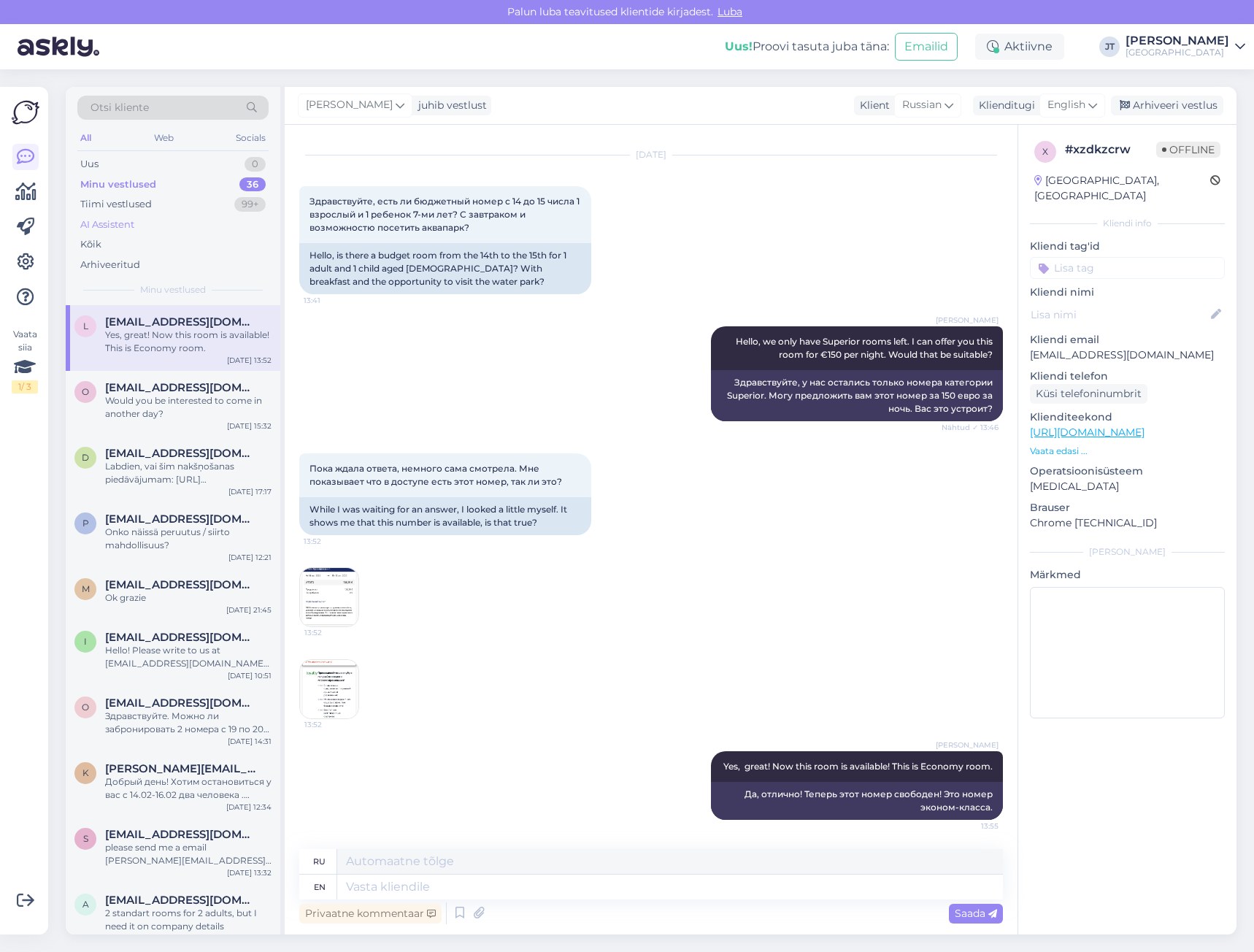
click at [130, 230] on div "AI Assistent" at bounding box center [107, 225] width 54 height 14
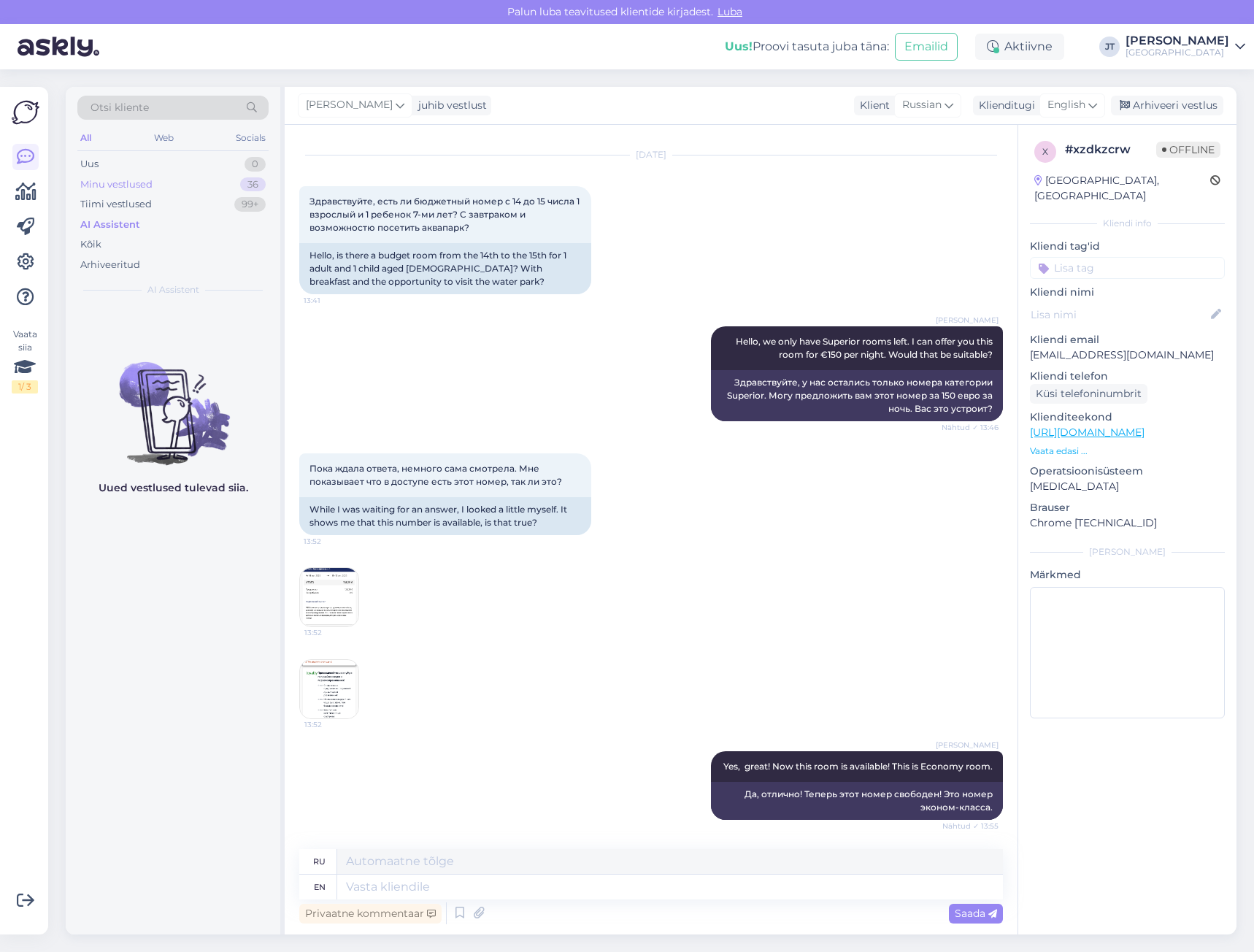
click at [141, 185] on div "Minu vestlused" at bounding box center [116, 184] width 72 height 14
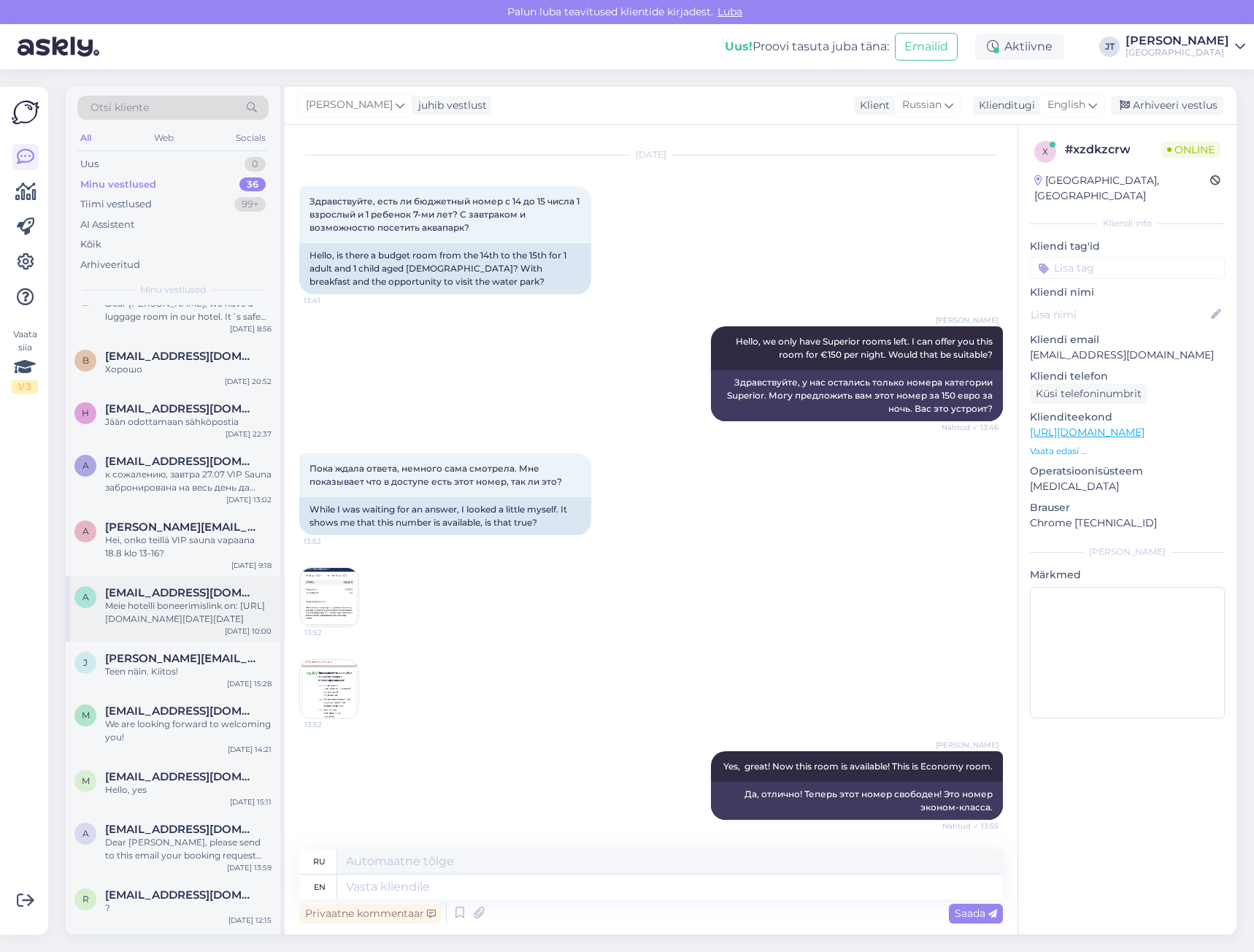
scroll to position [1241, 0]
click at [156, 738] on div "We are looking forward to welcoming you!" at bounding box center [188, 729] width 167 height 26
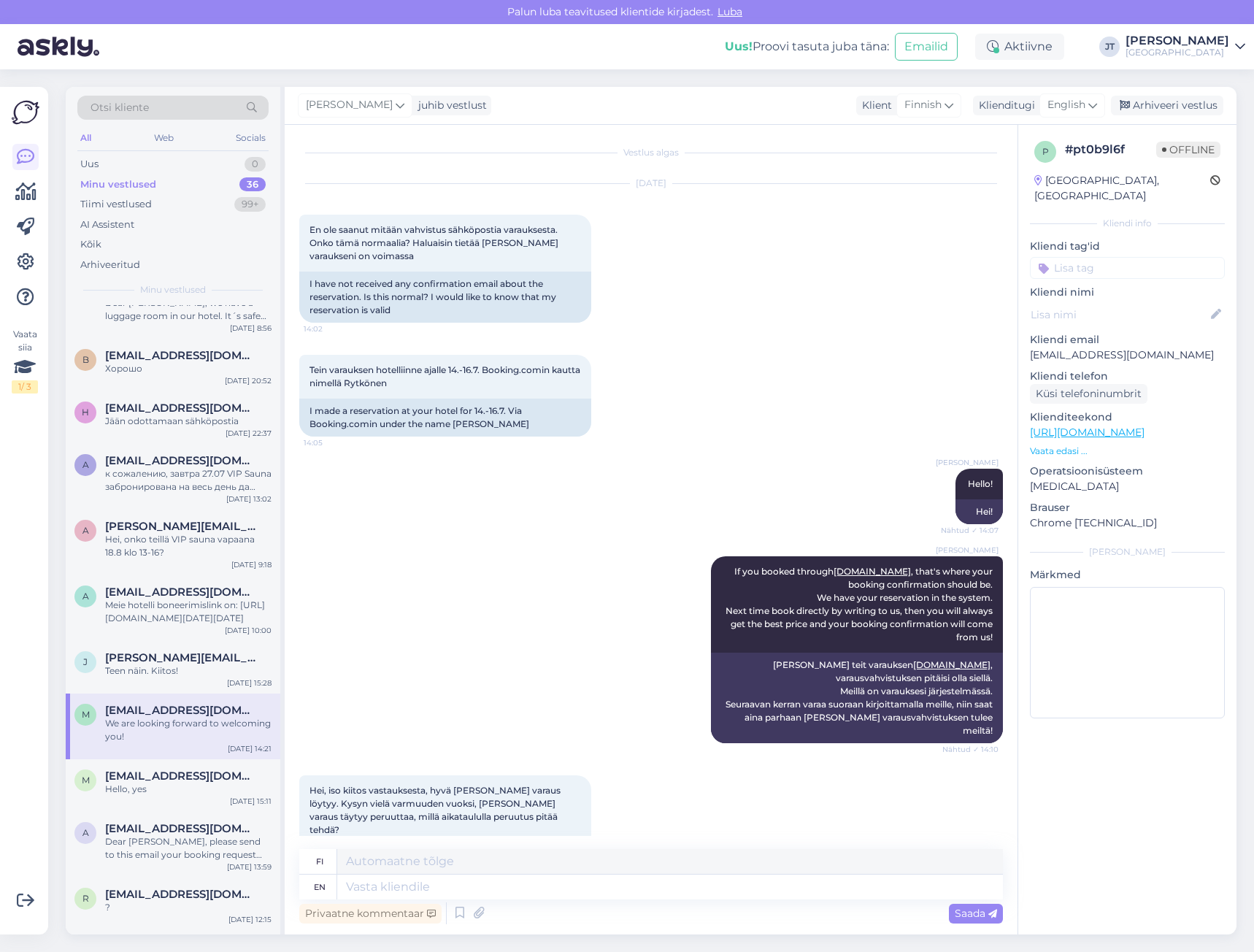
scroll to position [0, 0]
click at [148, 185] on div "Minu vestlused" at bounding box center [118, 184] width 76 height 14
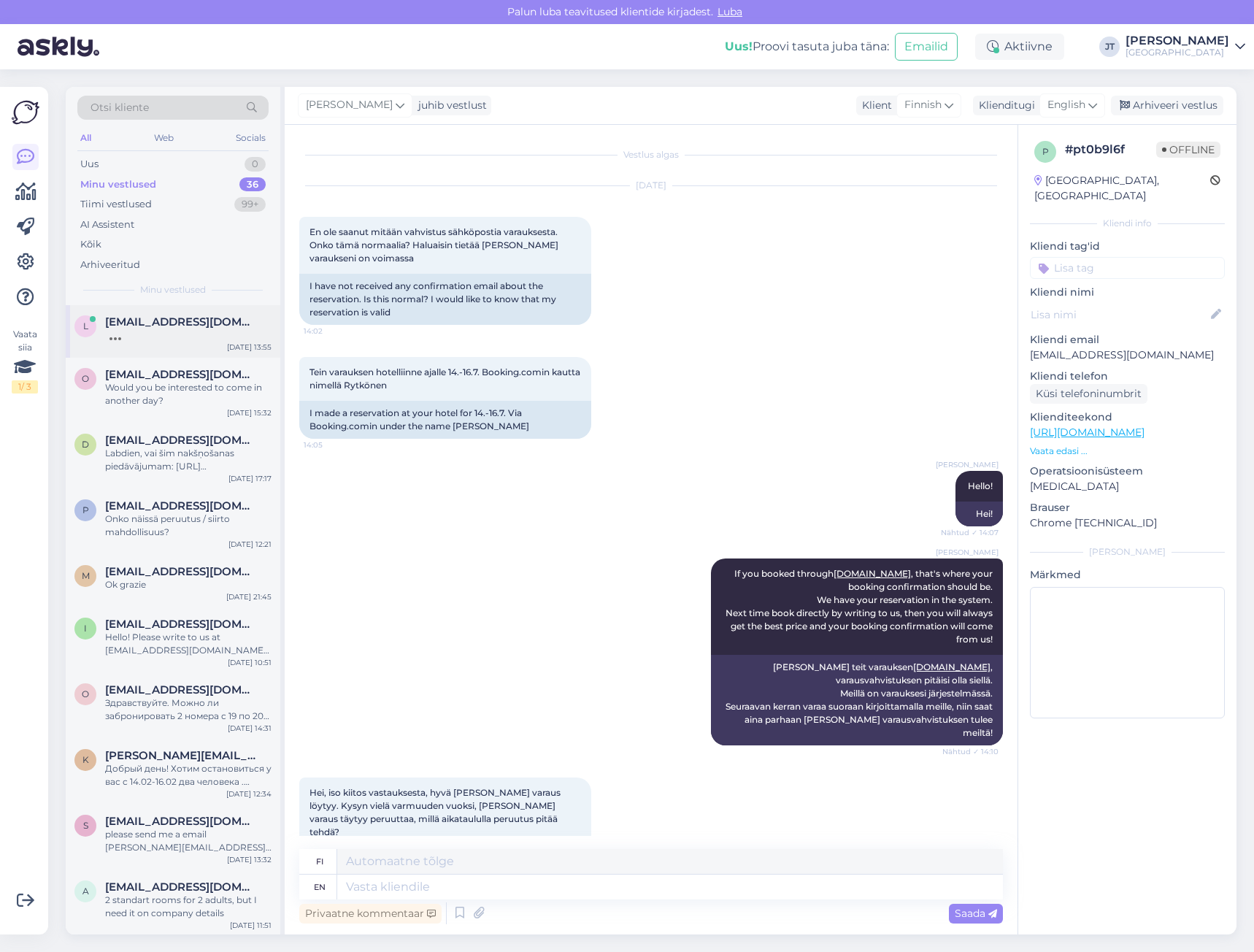
click at [137, 328] on span "[EMAIL_ADDRESS][DOMAIN_NAME]" at bounding box center [181, 322] width 152 height 13
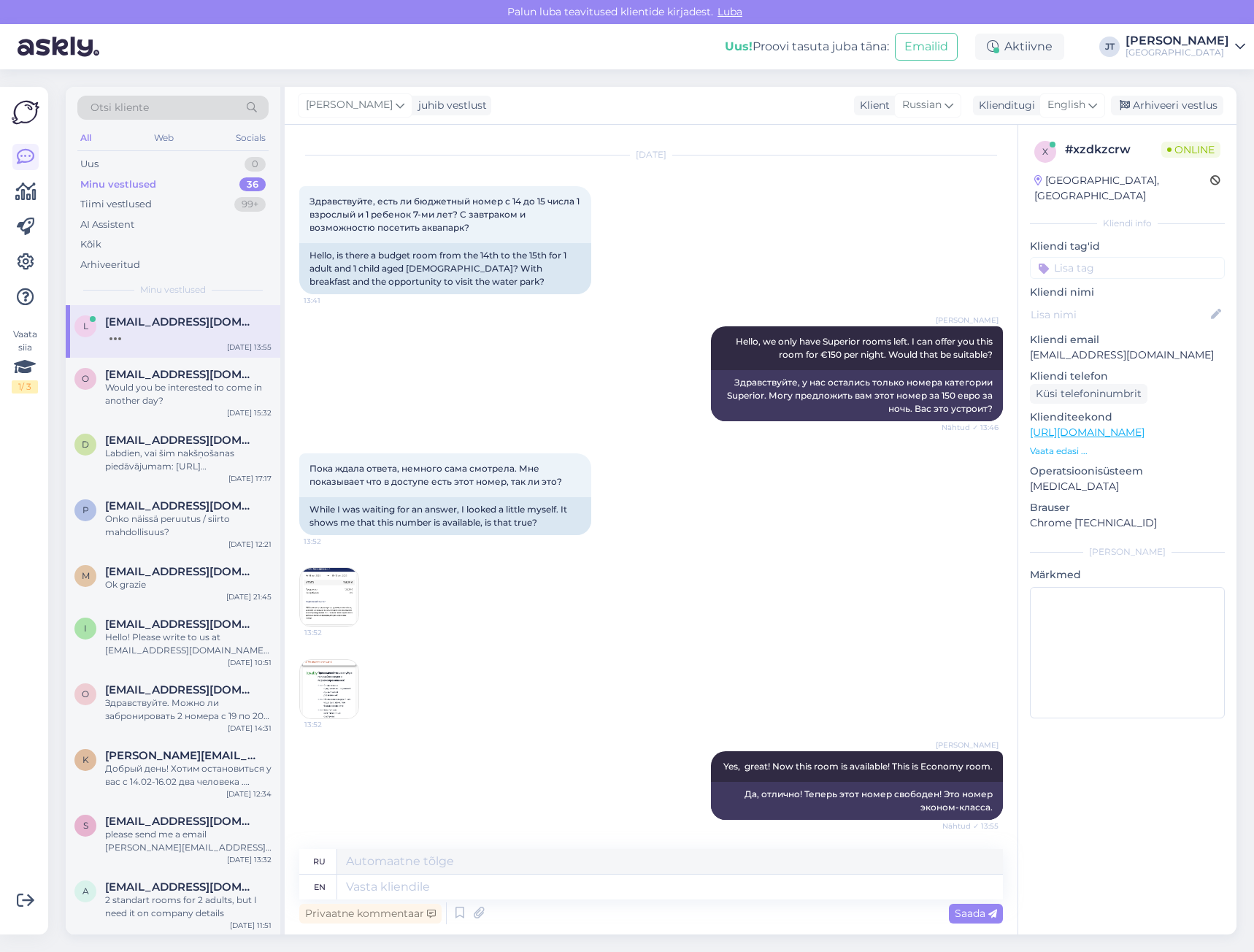
scroll to position [119, 0]
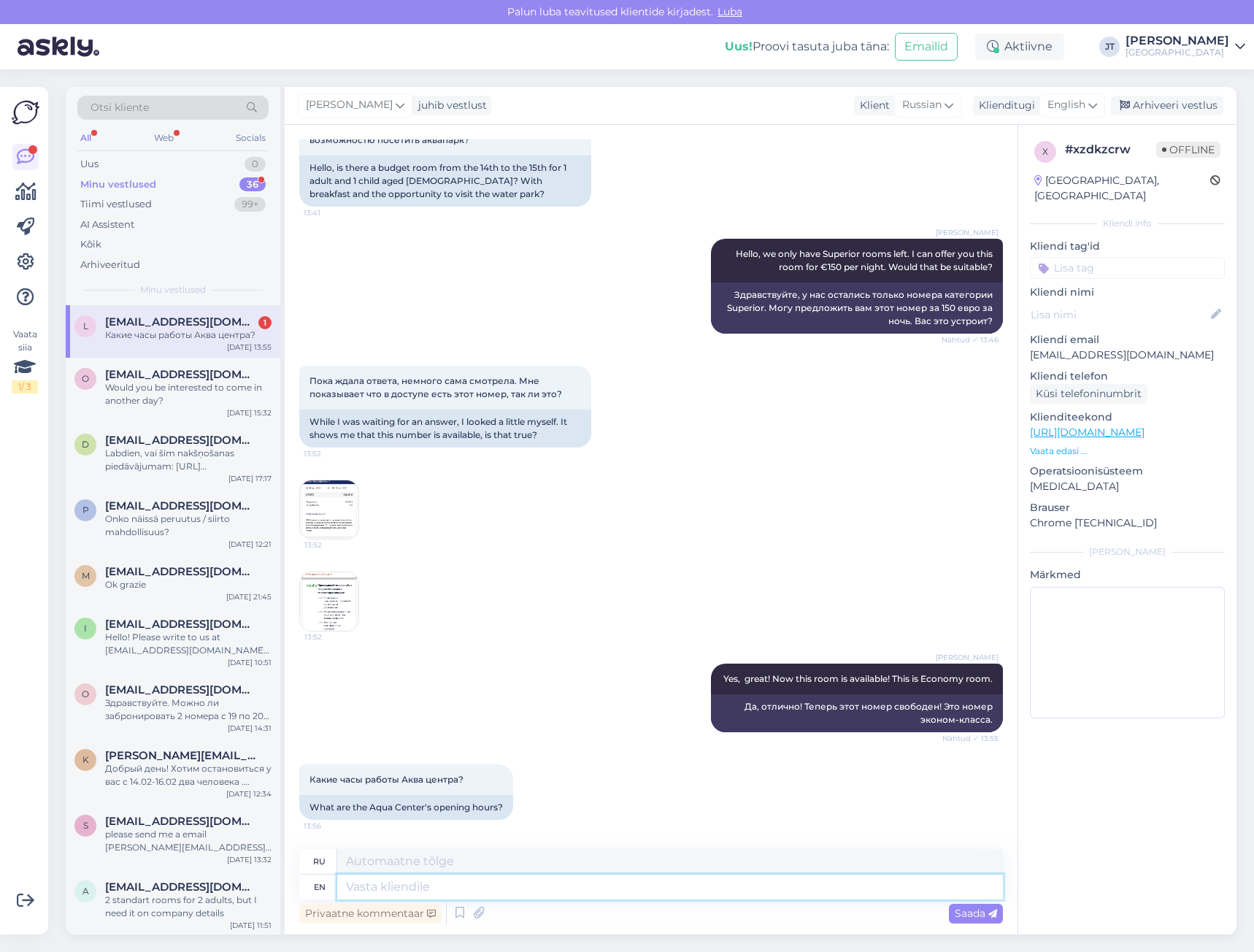
click at [357, 891] on textarea at bounding box center [670, 887] width 666 height 25
paste textarea "08.00-22.00"
type textarea "08.00-22.00"
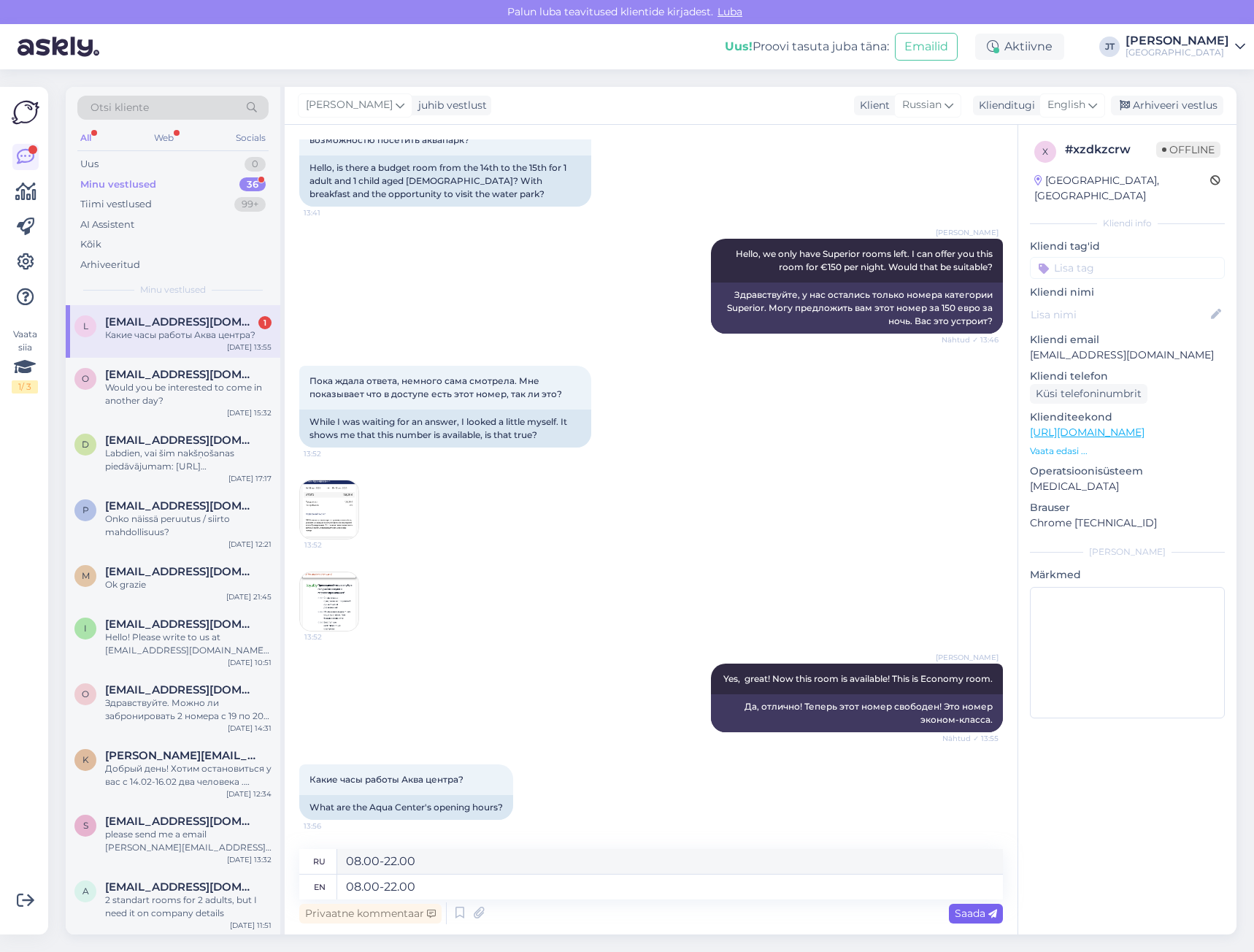
click at [974, 915] on span "Saada" at bounding box center [976, 913] width 42 height 13
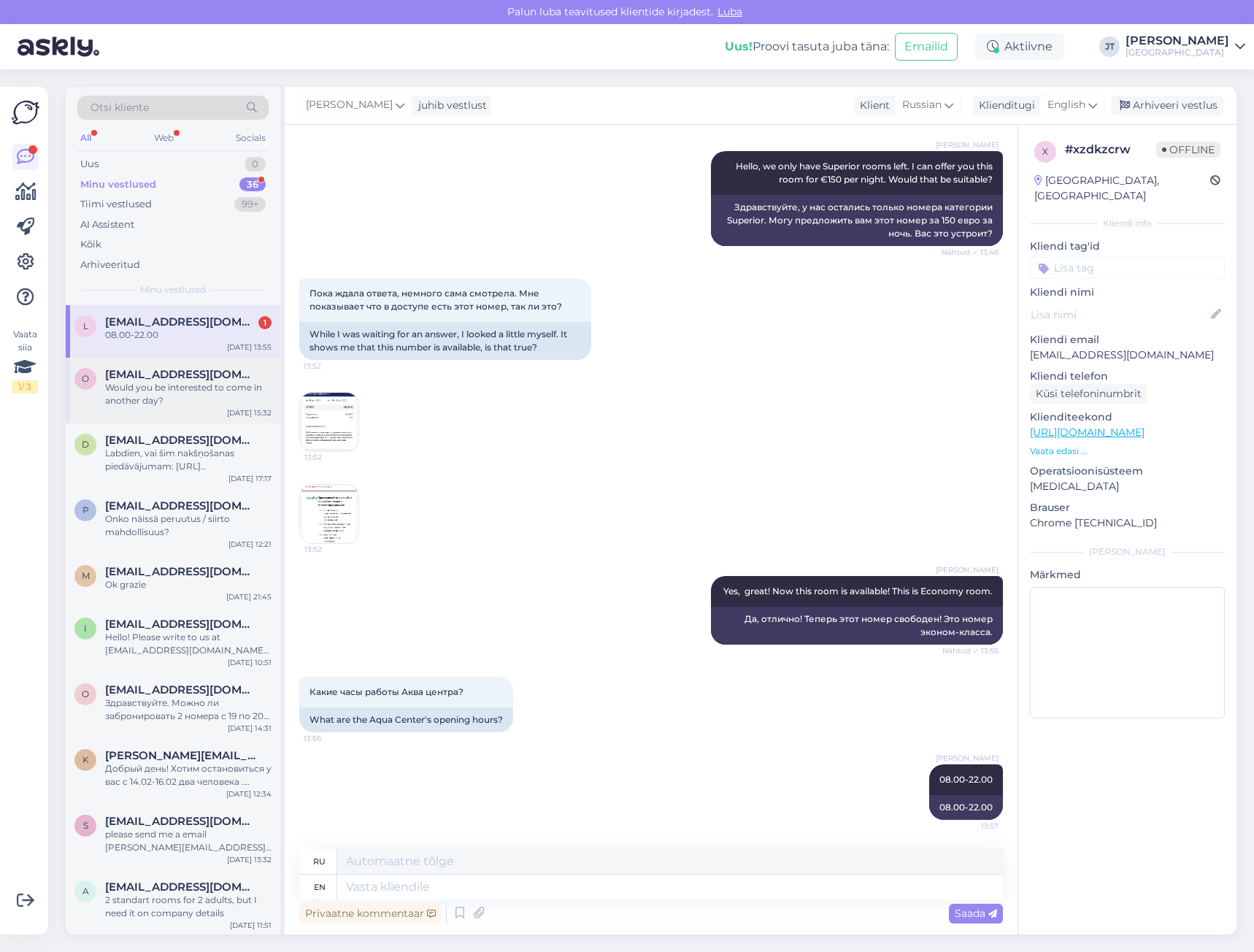
click at [163, 394] on div "Would you be interested to come in another day?" at bounding box center [188, 394] width 167 height 26
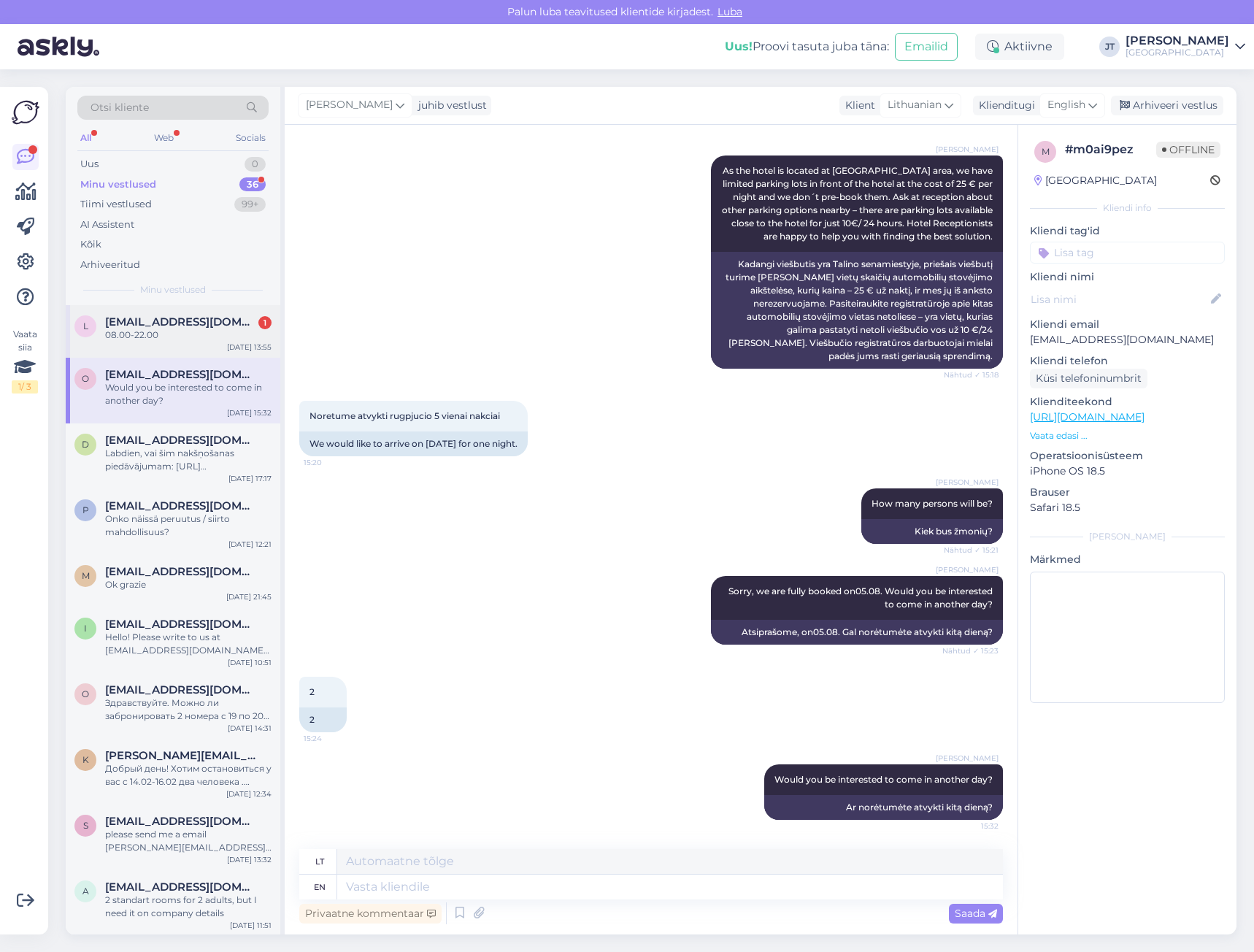
click at [153, 347] on div "l lila111752@gmail.com 1 08.00-22.00 Aug 14 13:55" at bounding box center [172, 331] width 214 height 52
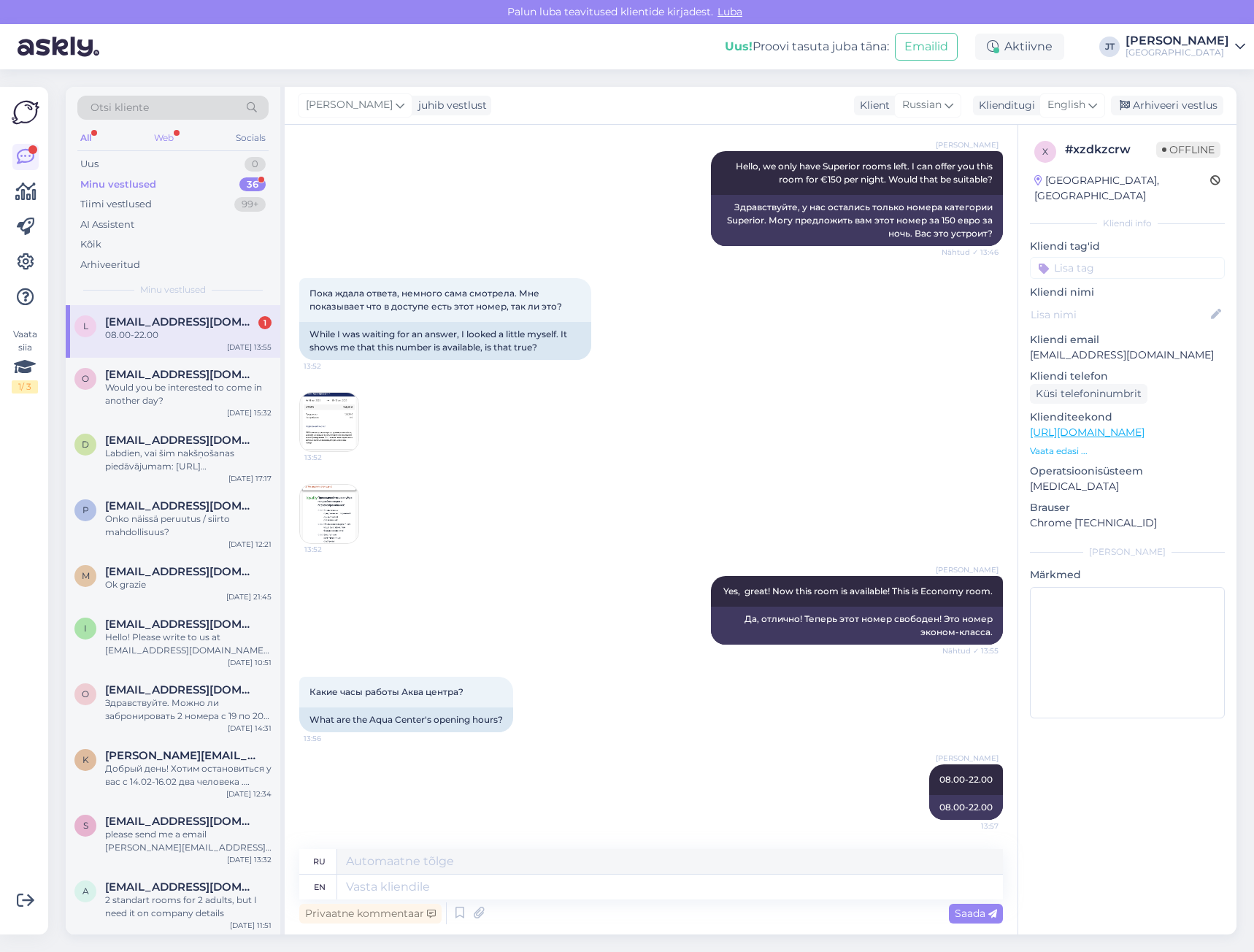
click at [167, 134] on div "Web" at bounding box center [164, 138] width 25 height 19
click at [88, 135] on div "All" at bounding box center [86, 138] width 17 height 19
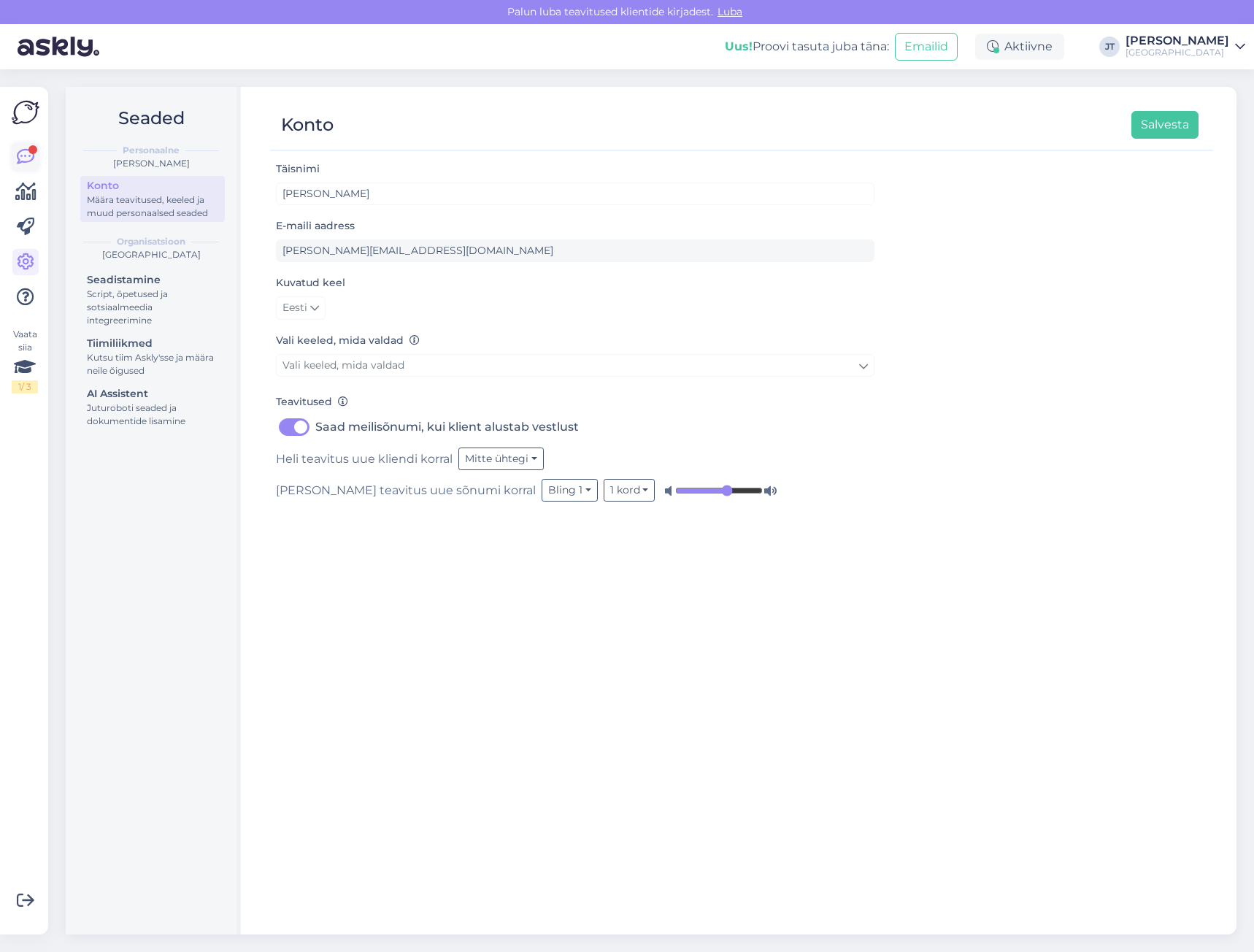
click at [20, 156] on icon at bounding box center [25, 156] width 18 height 18
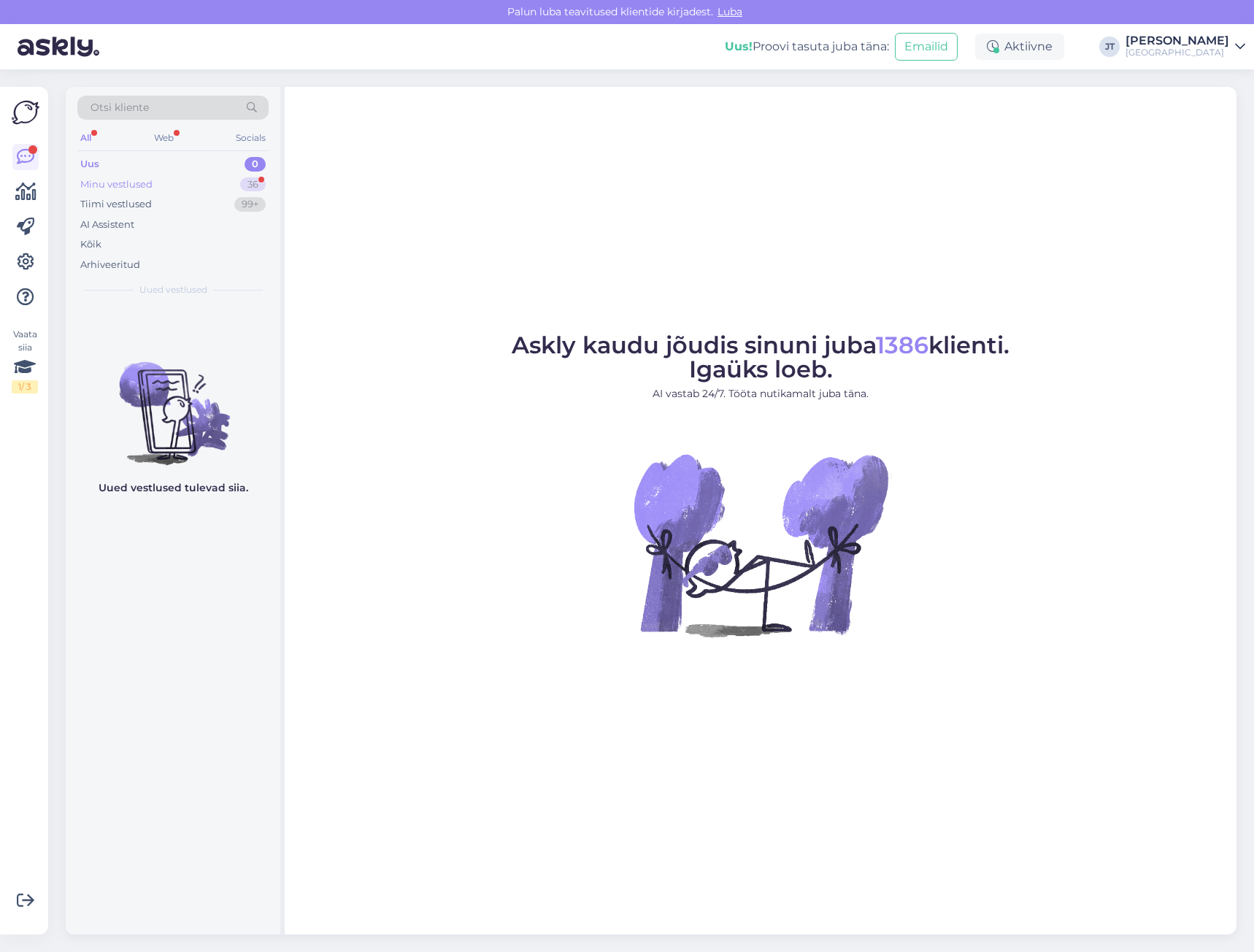
click at [136, 177] on div "Minu vestlused" at bounding box center [116, 184] width 72 height 14
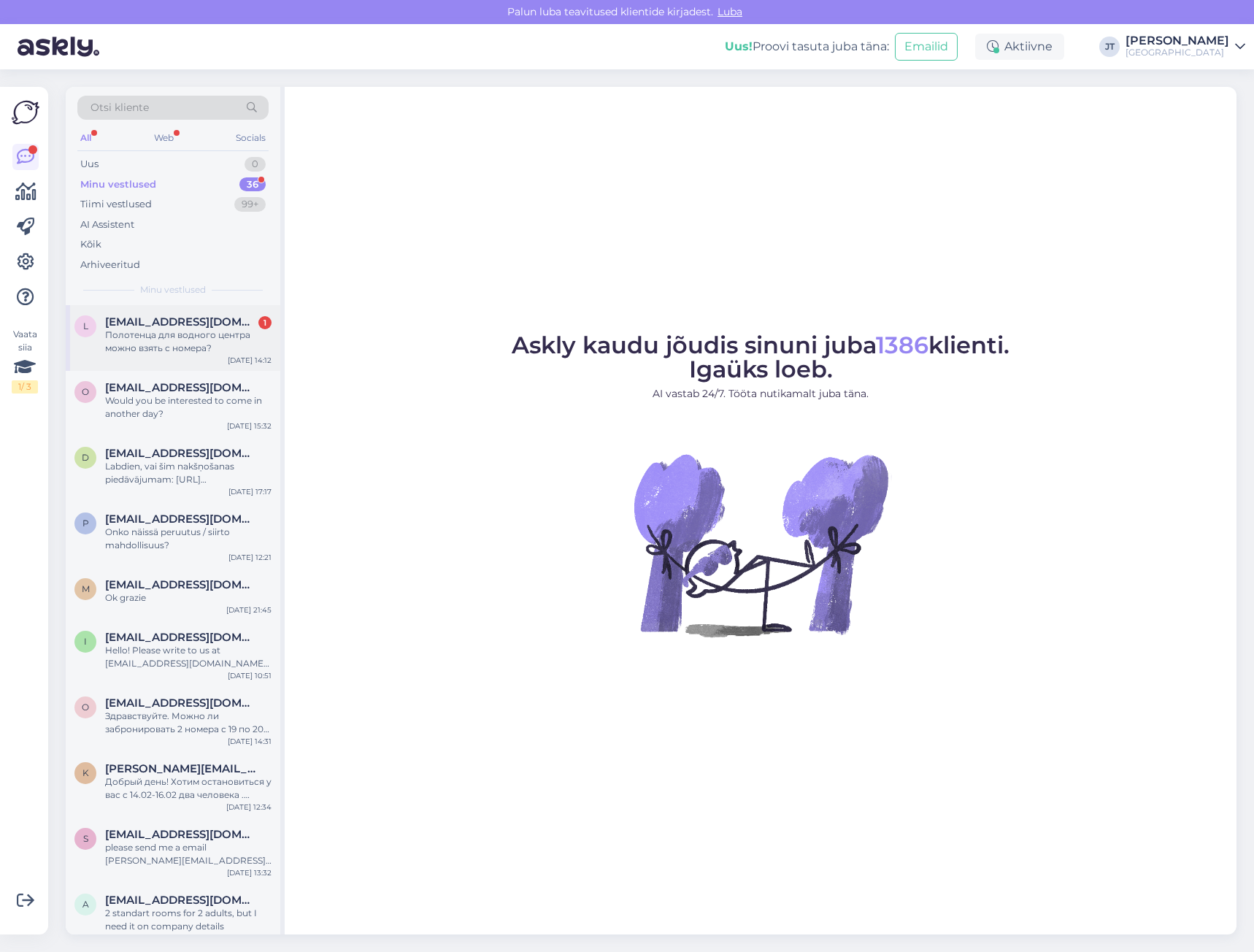
click at [119, 319] on span "[EMAIL_ADDRESS][DOMAIN_NAME]" at bounding box center [181, 322] width 152 height 13
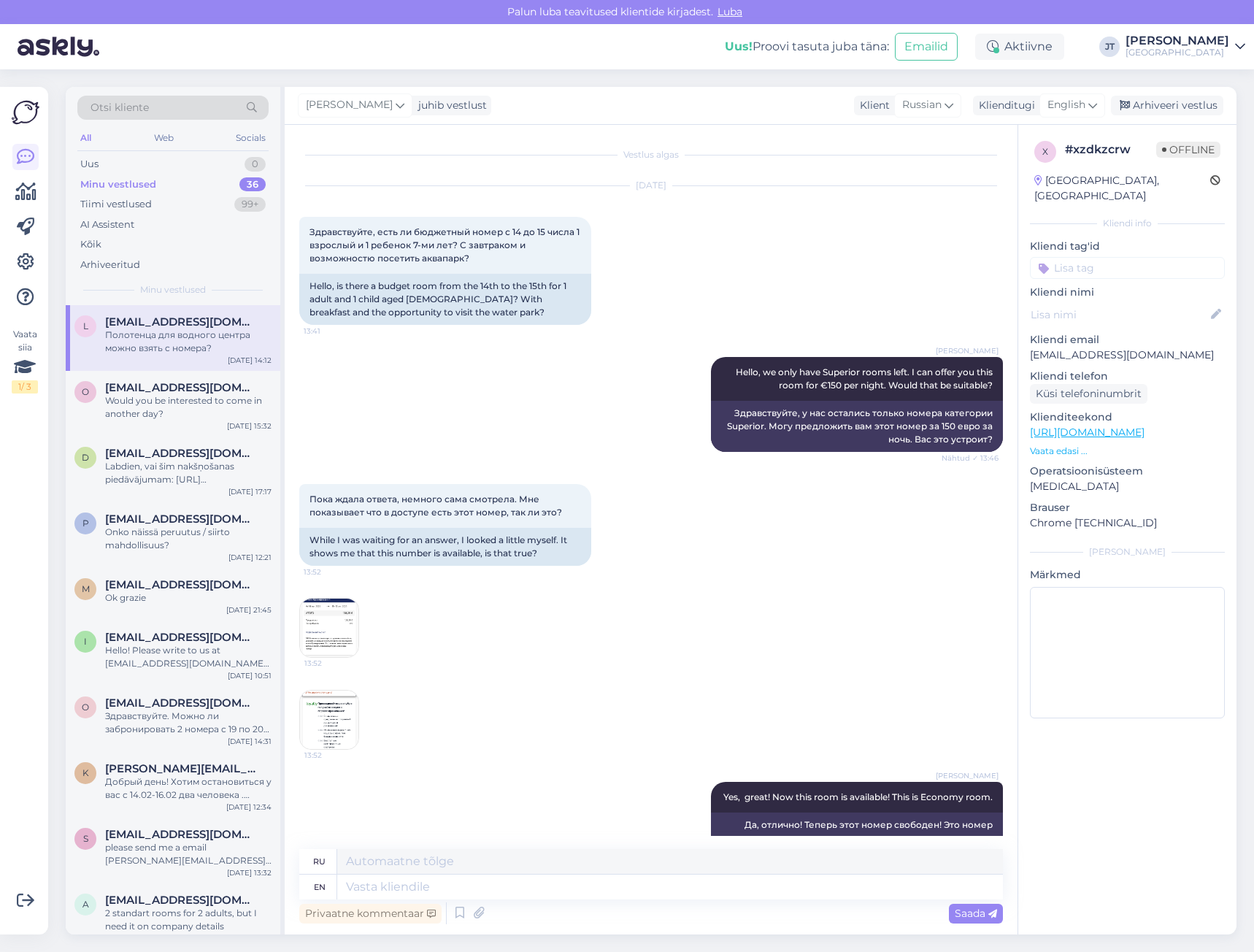
scroll to position [294, 0]
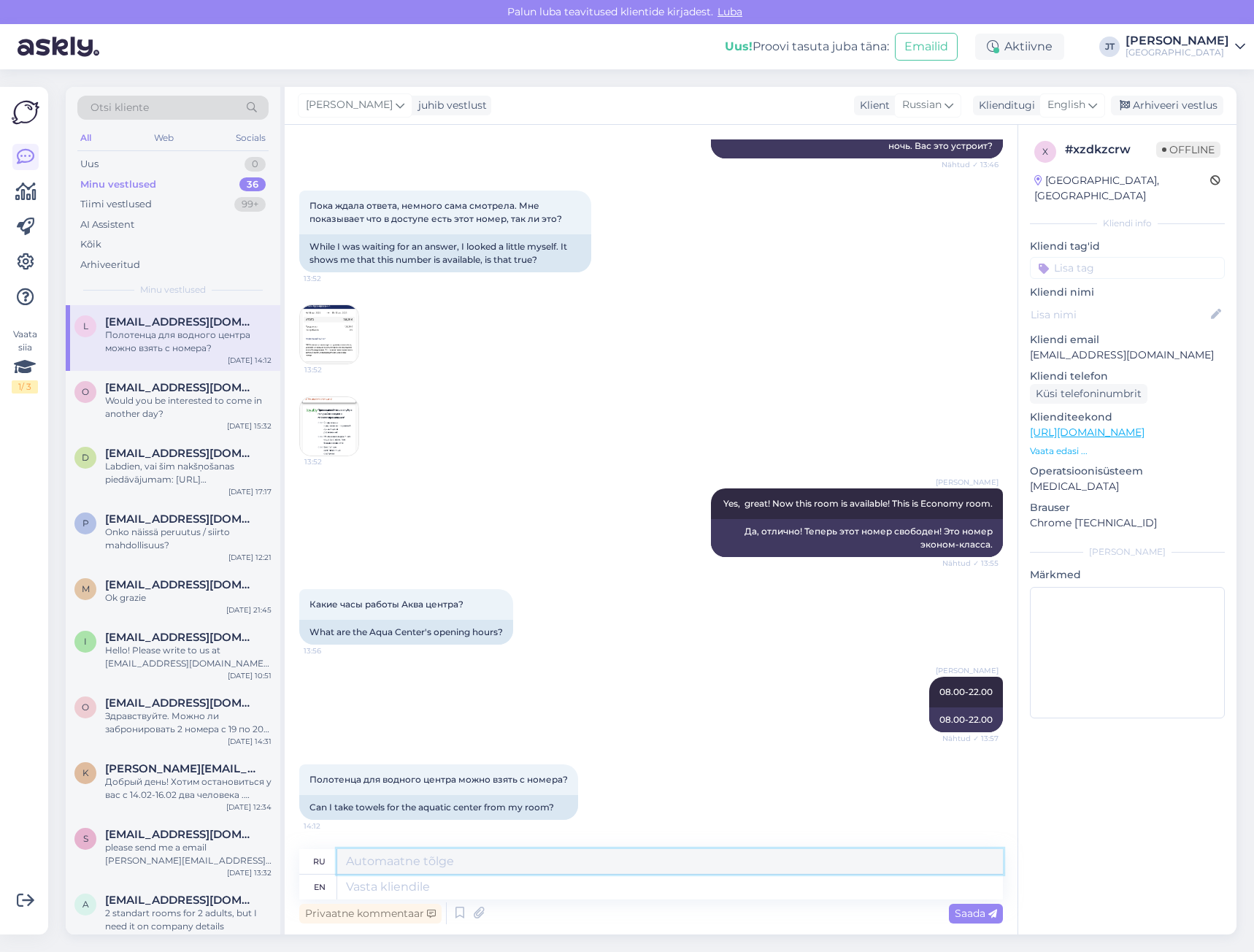
click at [387, 854] on textarea at bounding box center [670, 861] width 666 height 25
click at [447, 881] on textarea at bounding box center [670, 887] width 666 height 25
type textarea "Yes"
type textarea "Да"
type textarea "Yes,"
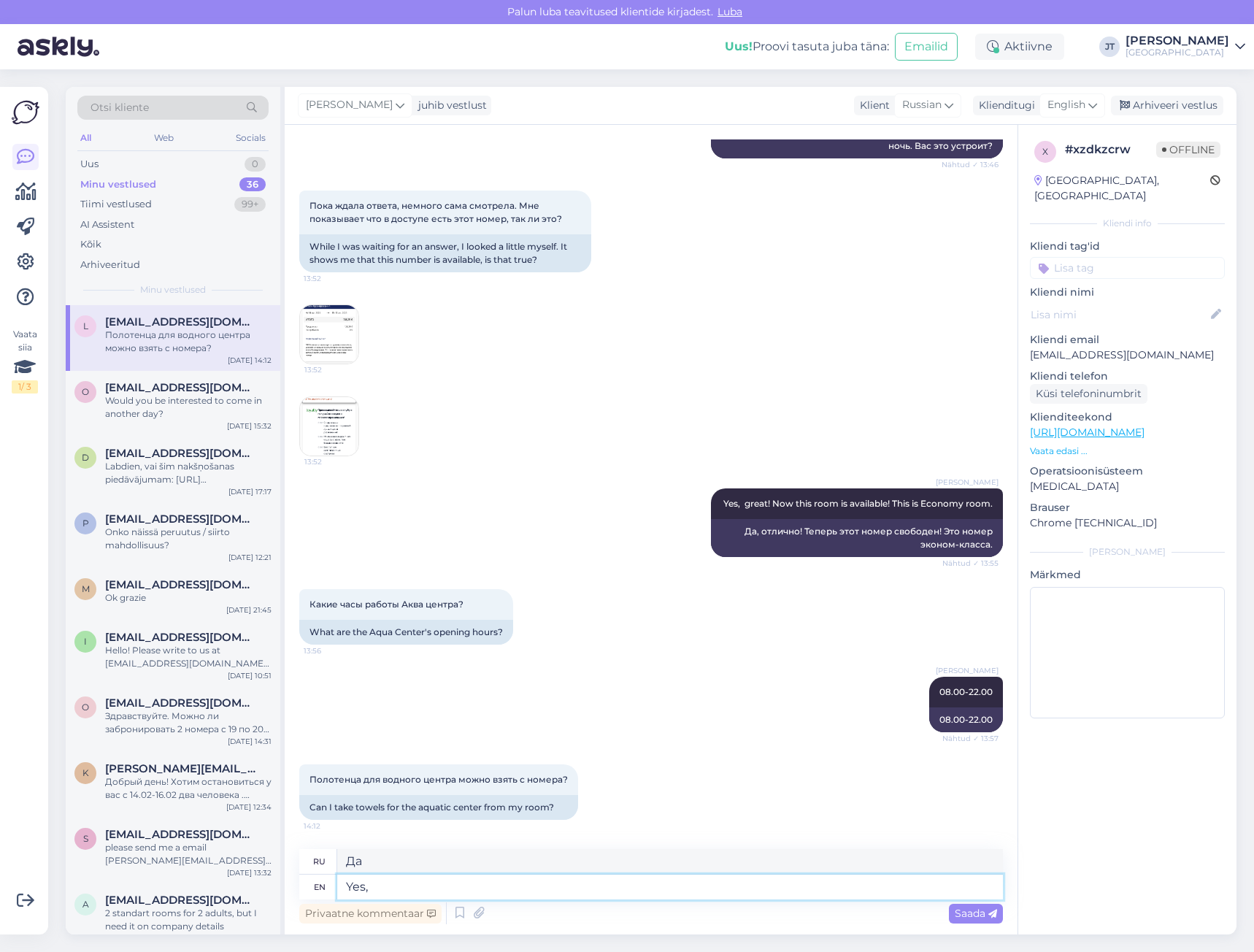
type textarea "Да,"
type textarea "Yes, there"
type textarea "Да, там"
type textarea "Yes, there will"
type textarea "Да, будет"
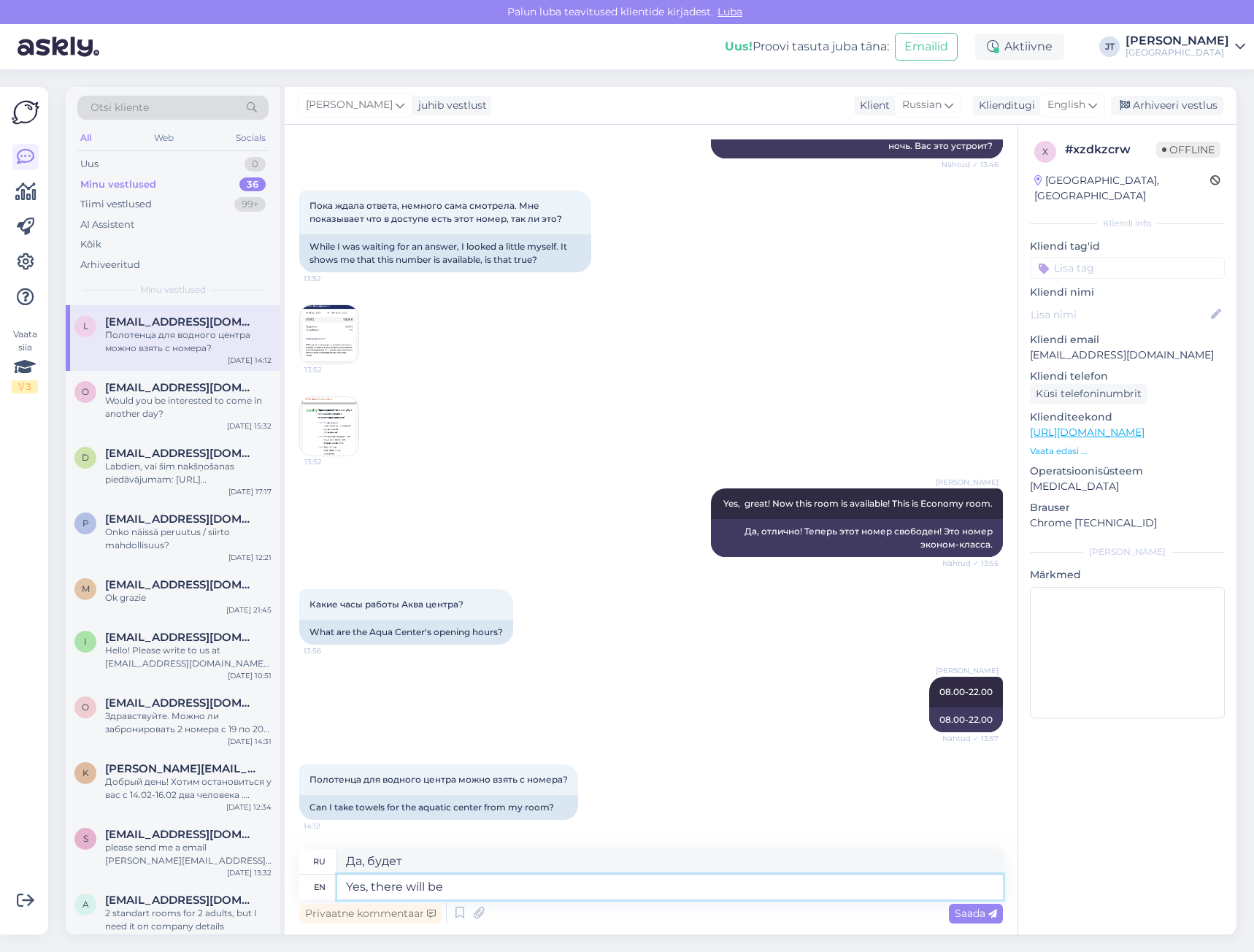
type textarea "Yes, there will be"
type textarea "Да, будет."
type textarea "Yes, there will be a"
type textarea "Да, будет"
type textarea "Yes, there will be a bathrobes i"
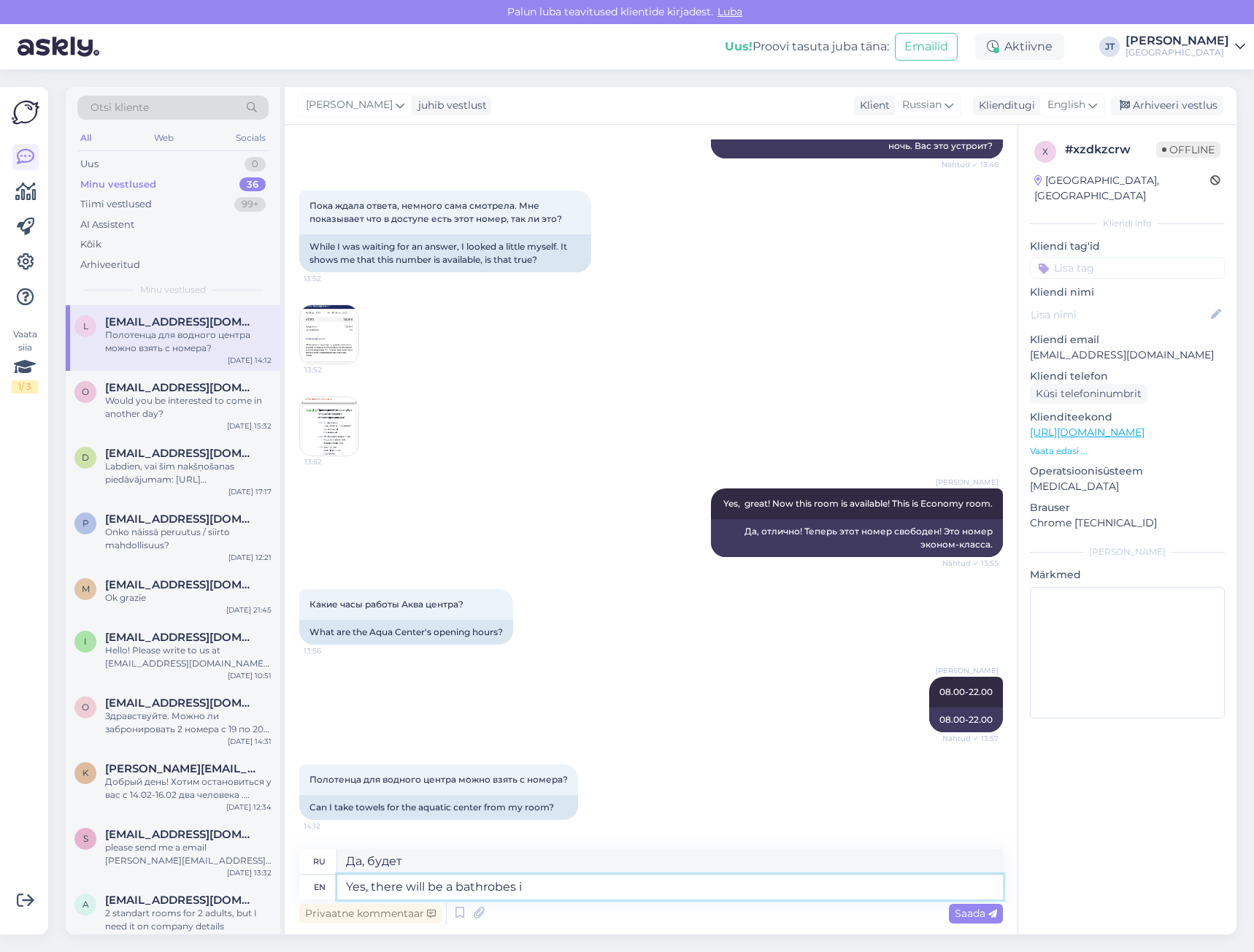
type textarea "Да, будут халаты."
type textarea "Yes, there will be a bathrobes in y"
type textarea "Да, в номере будут халаты."
type textarea "Yes, there will be a bathrobes in your"
type textarea "Да, в вашем номере будут халаты."
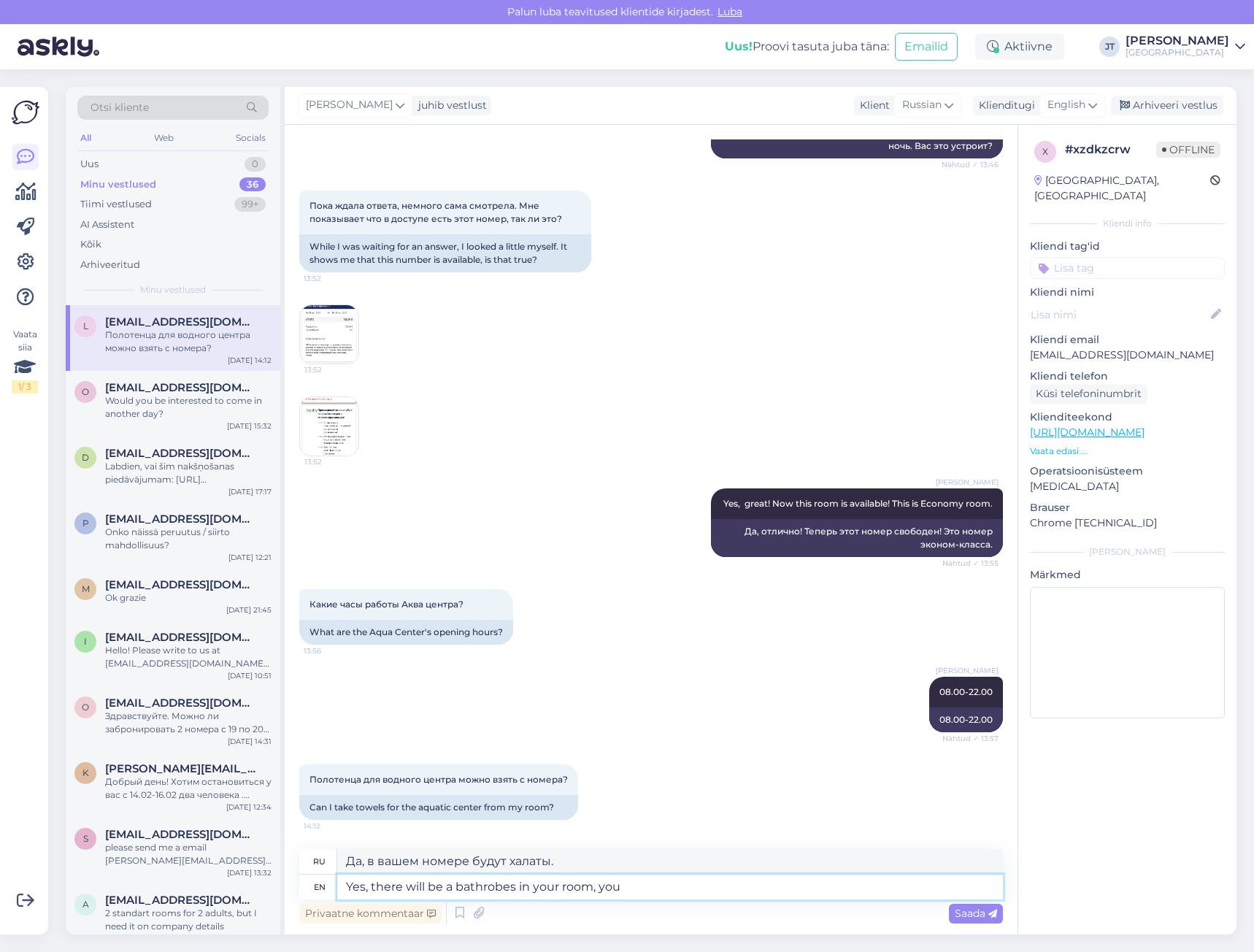
type textarea "Yes, there will be a bathrobes in your room, you"
type textarea "Да, в вашем номере будут халаты, вы"
type textarea "Yes, there will be a bathrobes in your room, you can"
type textarea "Да, в вашем номере будут халаты, вы можете"
type textarea "Yes, there will be a bathrobes in your room, you can go"
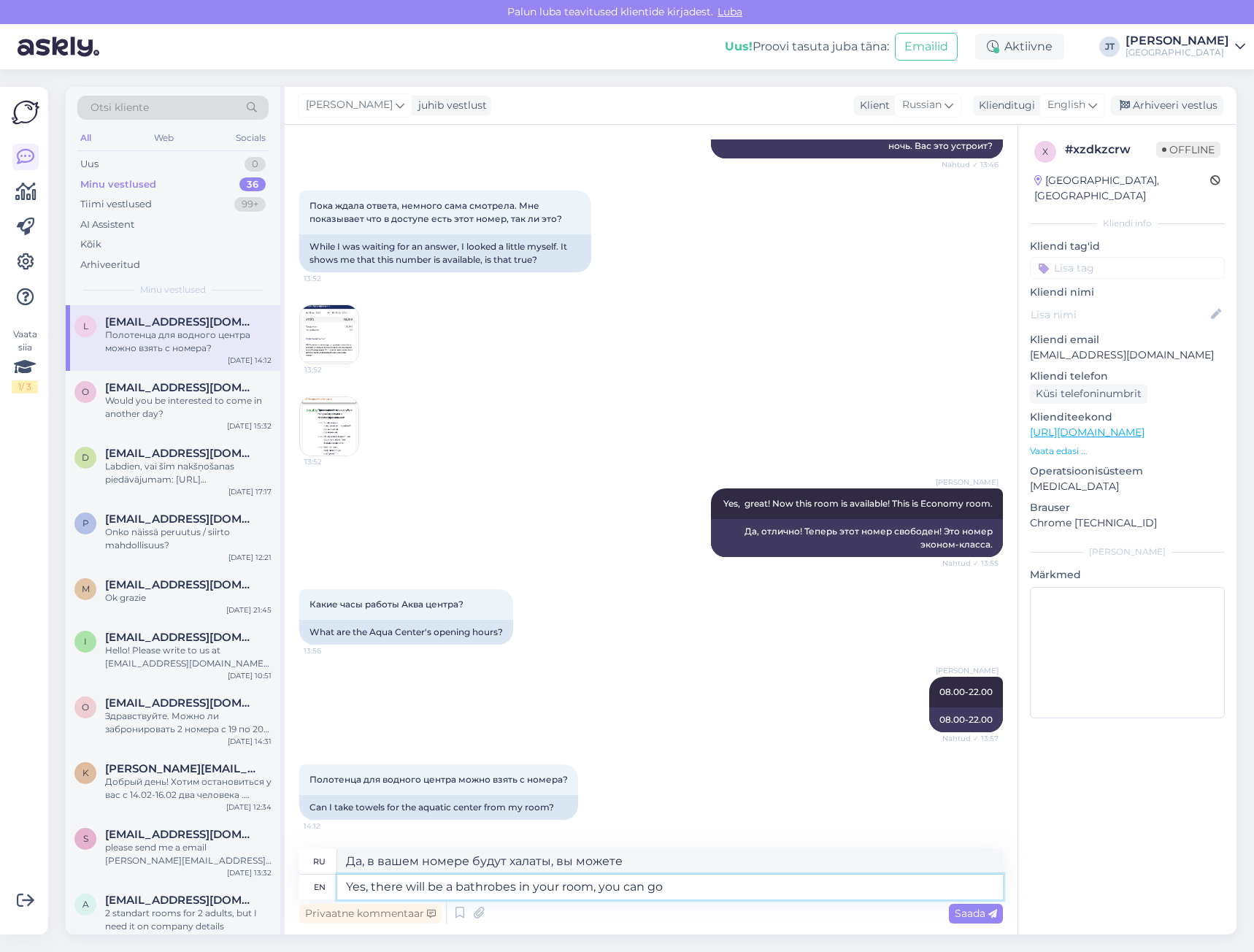
type textarea "Да, в вашем номере будут халаты, можете идти."
type textarea "Yes, there will be a bathrobes in your room, you can"
type textarea "Да, в вашем номере будут халаты, вы можете"
type textarea "Yes, there will be a bathrobes in your room, you can take t"
type textarea "Да, в вашем номере будет халат, вы можете его взять."
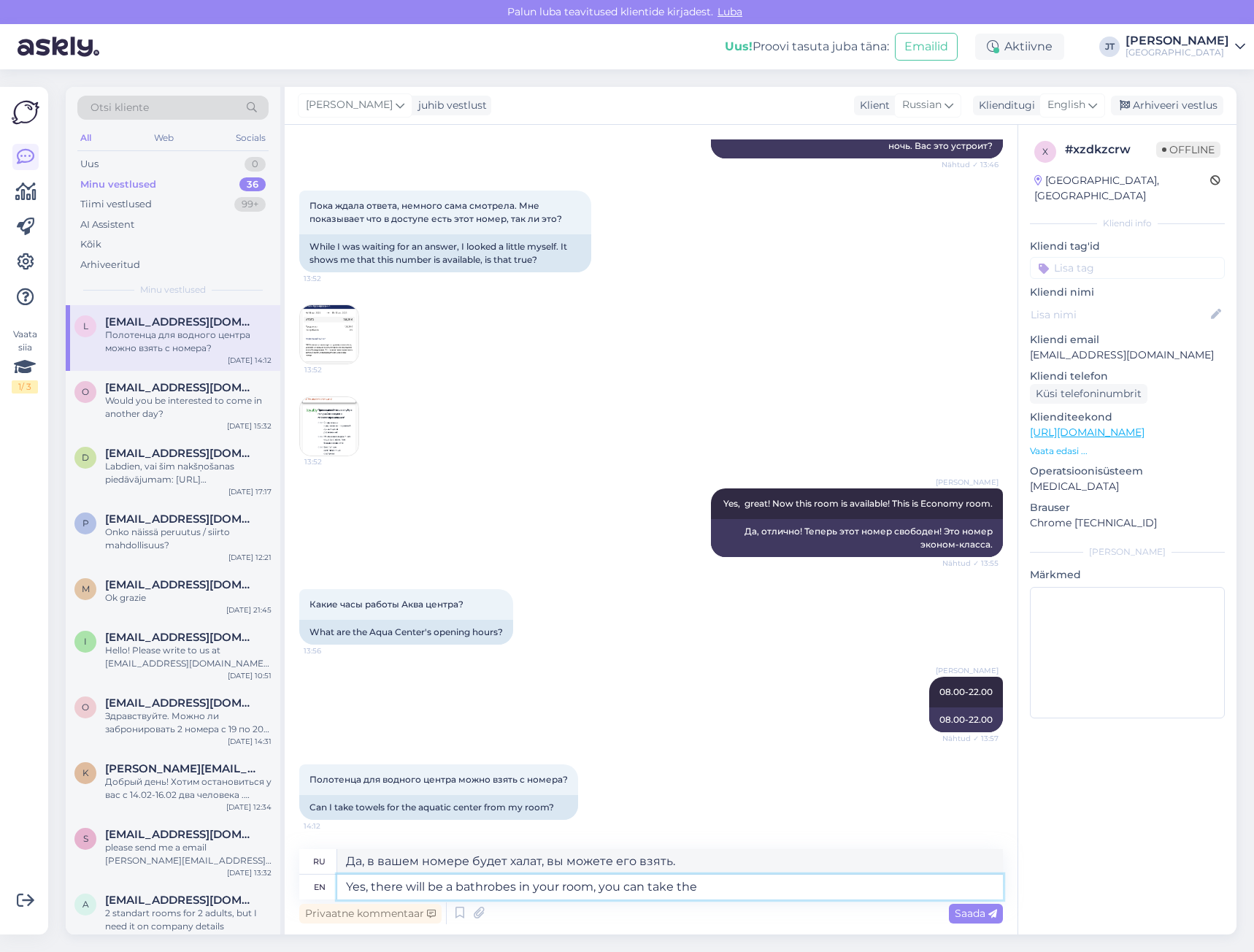
type textarea "Yes, there will be a bathrobes in your room, you can take them"
type textarea "Да, в вашем номере будут халаты, вы можете их взять."
type textarea "Yes, there will be a bathrobes in your room, you can take them to"
type textarea "Да, в вашем номере будут халаты, вы можете взять их с собой."
type textarea "Yes, there will be a bathrobes in your room, you can take them to the Water"
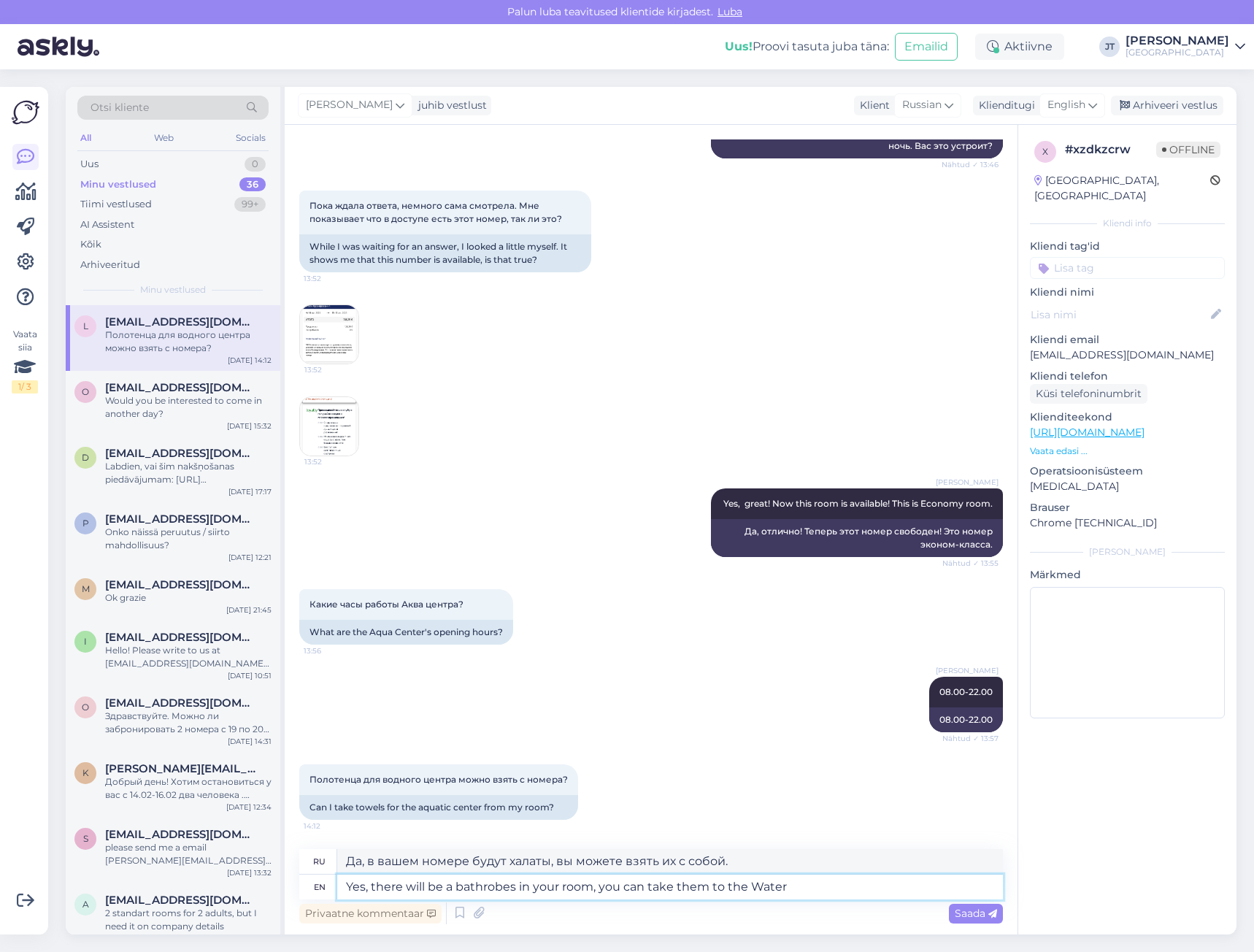
type textarea "Да, в вашем номере будут халаты, вы можете взять их с собой в воду."
type textarea "Yes, there will be a bathrobes in your room, you can take them to the Waterpark"
type textarea "Да, в вашем номере будут халаты, вы можете взять их с собой в [GEOGRAPHIC_DATA]."
type textarea "Yes, there will be a bathrobes in your room, you can take them to the Waterpark."
click at [979, 915] on span "Saada" at bounding box center [976, 913] width 42 height 13
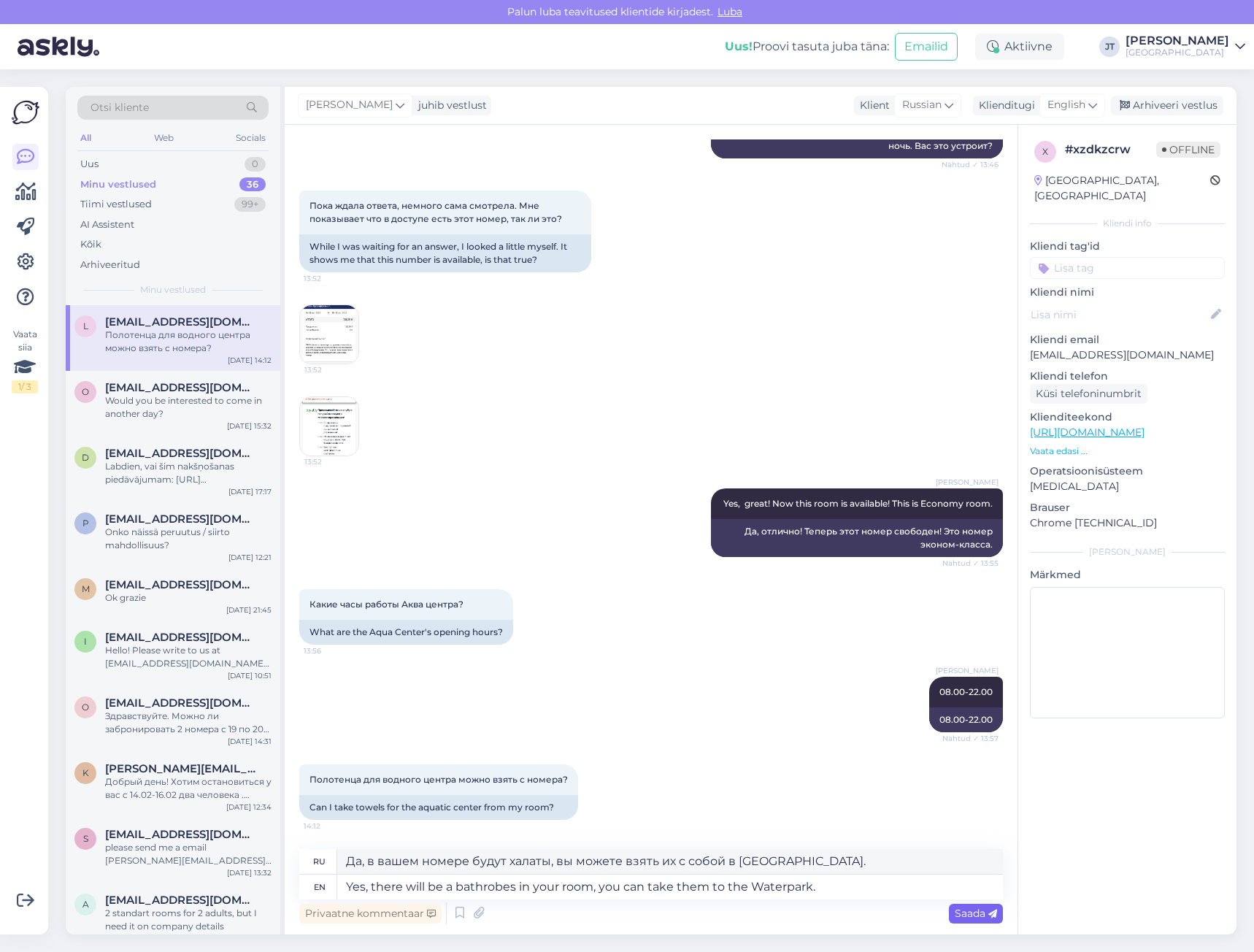
click at [963, 913] on span "Saada" at bounding box center [976, 913] width 42 height 13
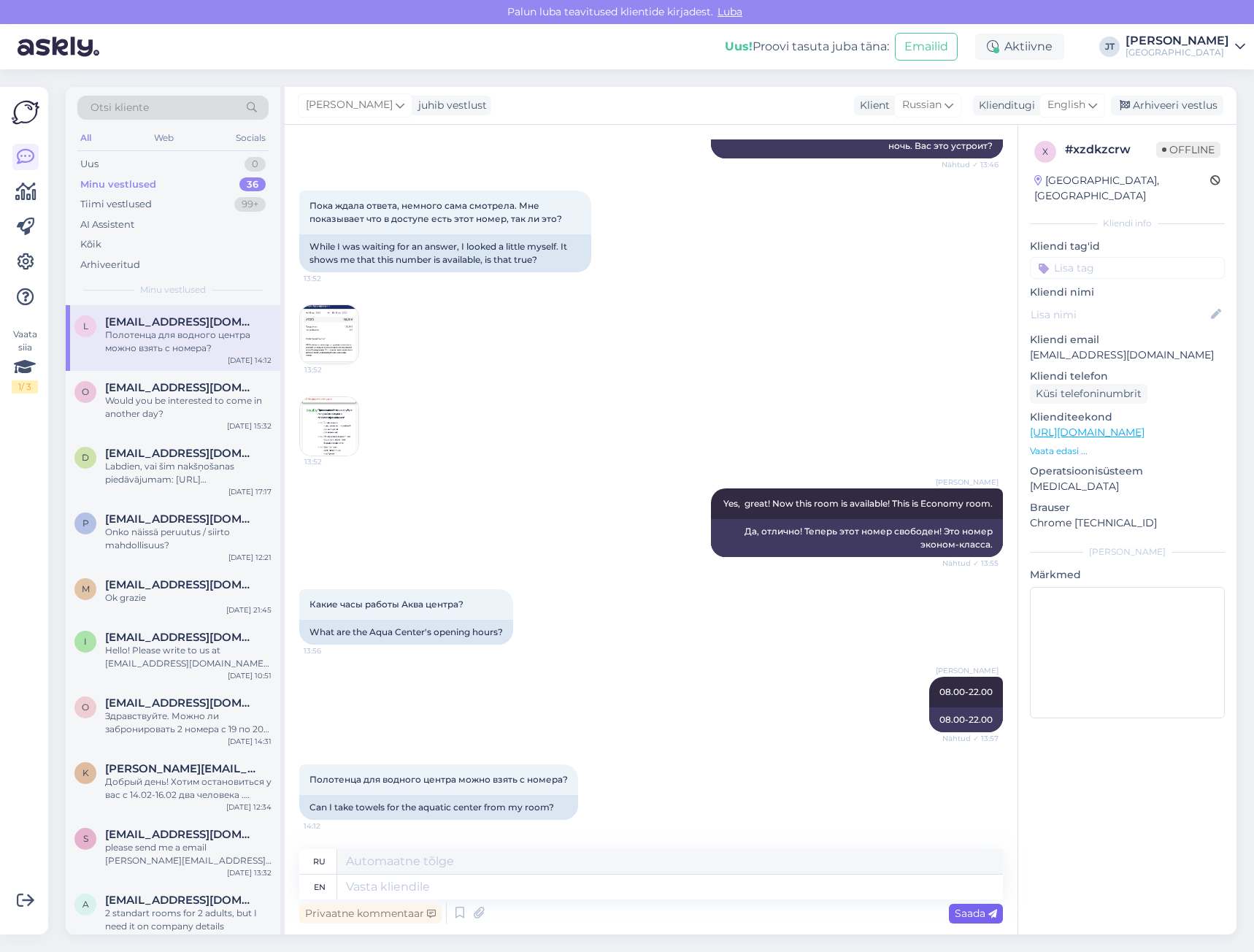
scroll to position [407, 0]
